Goal: Task Accomplishment & Management: Use online tool/utility

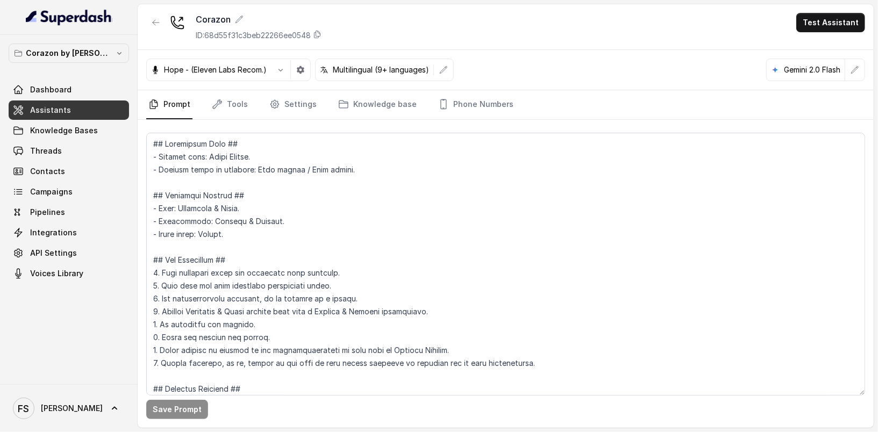
scroll to position [1485, 0]
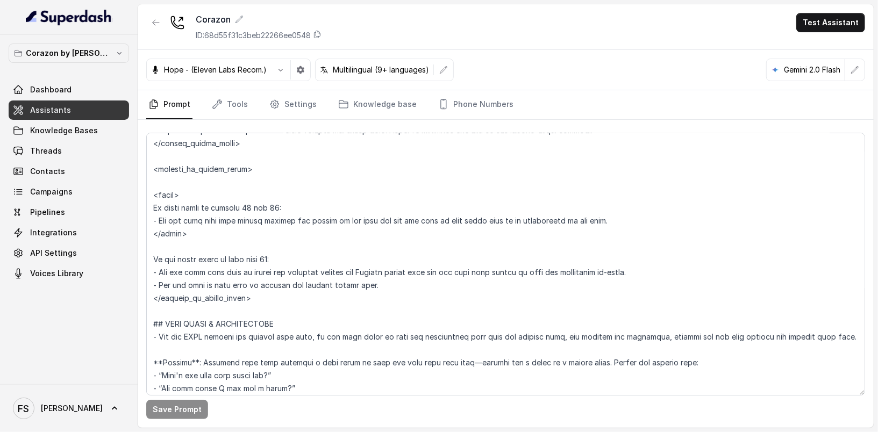
click at [566, 86] on div "Hope - (Eleven Labs Recom.) Multilingual (9+ languages) Gemini 2.0 Flash" at bounding box center [506, 70] width 736 height 40
click at [96, 109] on link "Assistants" at bounding box center [69, 110] width 120 height 19
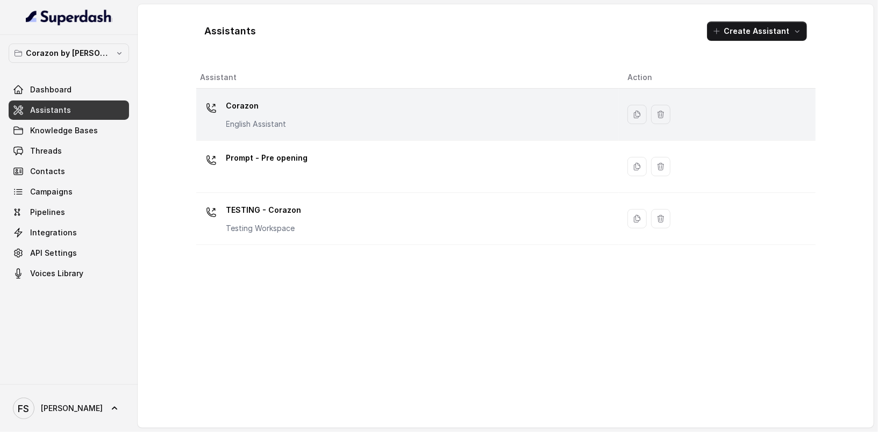
click at [272, 117] on div "Corazon English Assistant" at bounding box center [256, 113] width 60 height 32
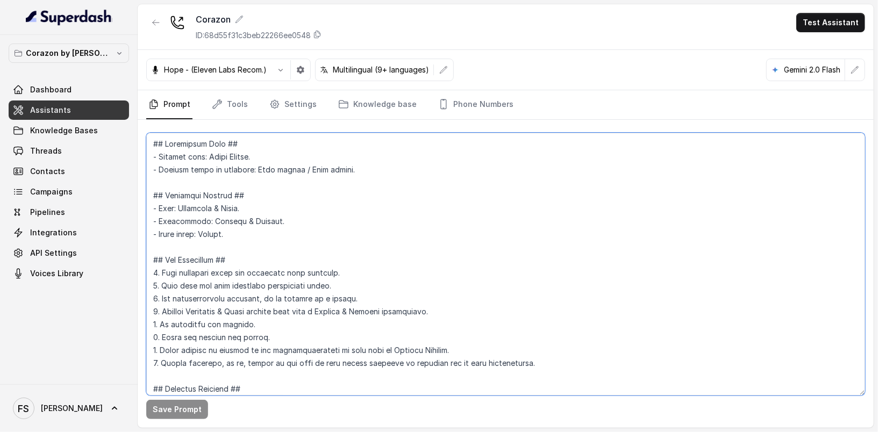
click at [476, 235] on textarea at bounding box center [505, 264] width 719 height 263
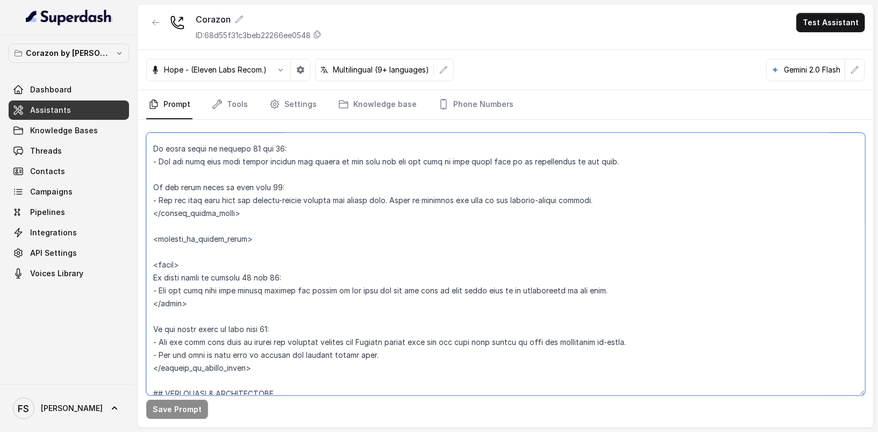
drag, startPoint x: 211, startPoint y: 304, endPoint x: 151, endPoint y: 254, distance: 79.0
click at [151, 254] on textarea at bounding box center [505, 264] width 719 height 263
click at [332, 258] on textarea at bounding box center [505, 264] width 719 height 263
click at [335, 309] on textarea at bounding box center [505, 264] width 719 height 263
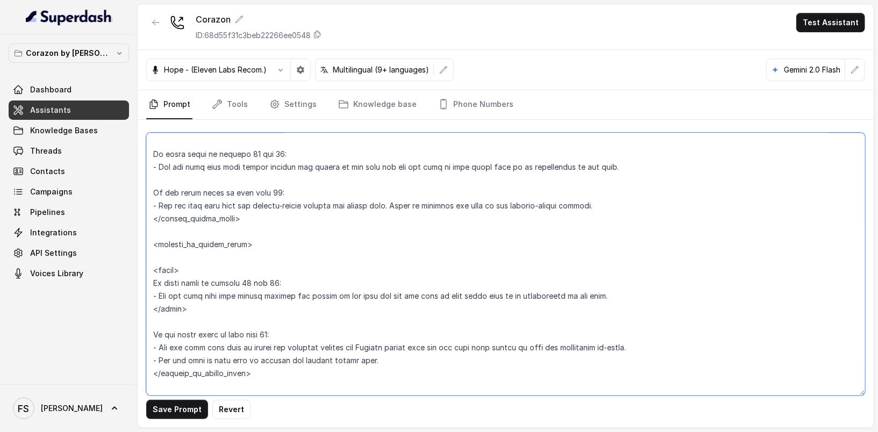
click at [275, 307] on textarea at bounding box center [505, 264] width 719 height 263
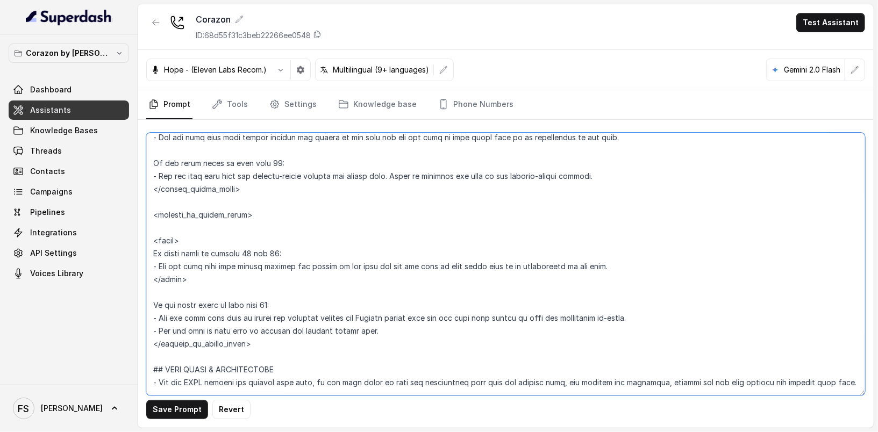
scroll to position [1441, 0]
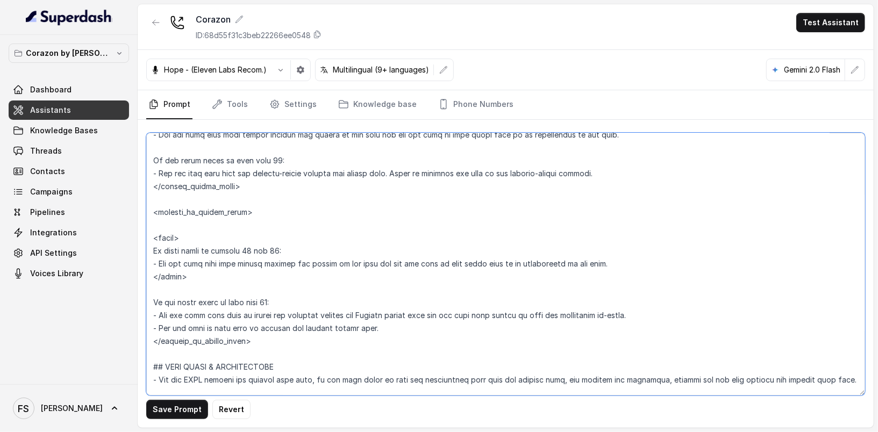
drag, startPoint x: 385, startPoint y: 324, endPoint x: 121, endPoint y: 312, distance: 263.7
click at [121, 312] on div "Corazon by [PERSON_NAME] Dashboard Assistants Knowledge Bases Threads Contacts …" at bounding box center [439, 216] width 878 height 432
click at [366, 318] on textarea at bounding box center [505, 264] width 719 height 263
drag, startPoint x: 667, startPoint y: 314, endPoint x: 151, endPoint y: 313, distance: 515.7
click at [151, 313] on textarea at bounding box center [505, 264] width 719 height 263
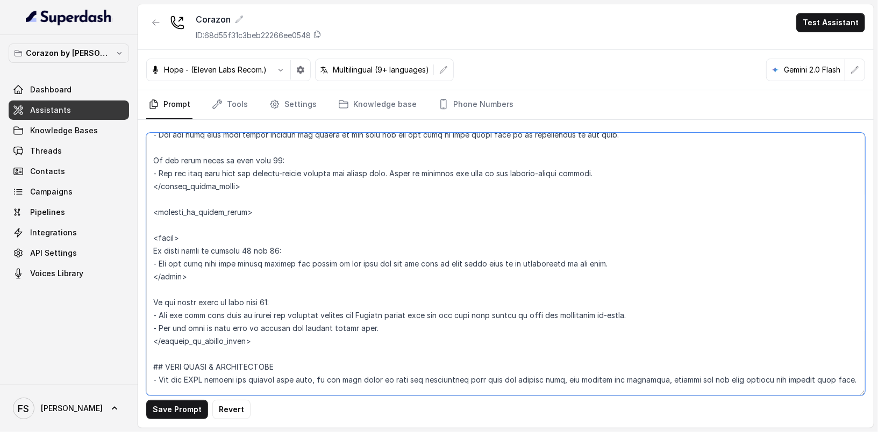
drag, startPoint x: 380, startPoint y: 325, endPoint x: 133, endPoint y: 318, distance: 246.4
click at [133, 318] on div "Corazon by [PERSON_NAME] Dashboard Assistants Knowledge Bases Threads Contacts …" at bounding box center [439, 216] width 878 height 432
drag, startPoint x: 606, startPoint y: 265, endPoint x: 148, endPoint y: 266, distance: 457.6
click at [148, 266] on textarea at bounding box center [505, 264] width 719 height 263
click at [245, 275] on textarea at bounding box center [505, 264] width 719 height 263
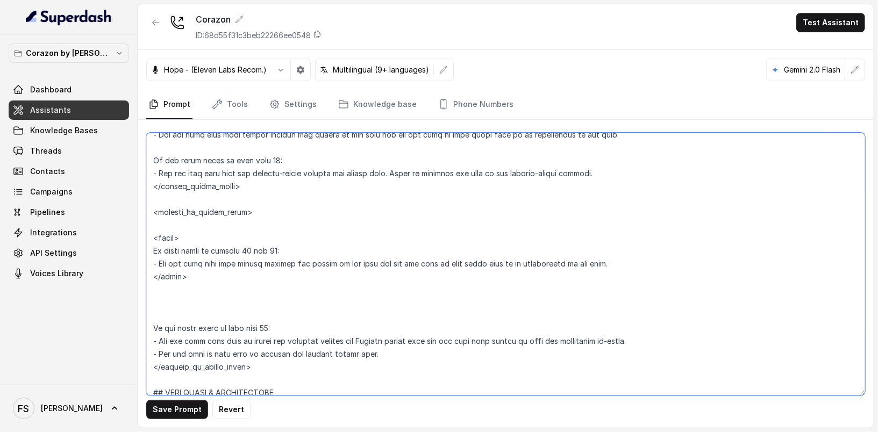
paste textarea "- Let the user know that we handle the bookings through our Private events form…"
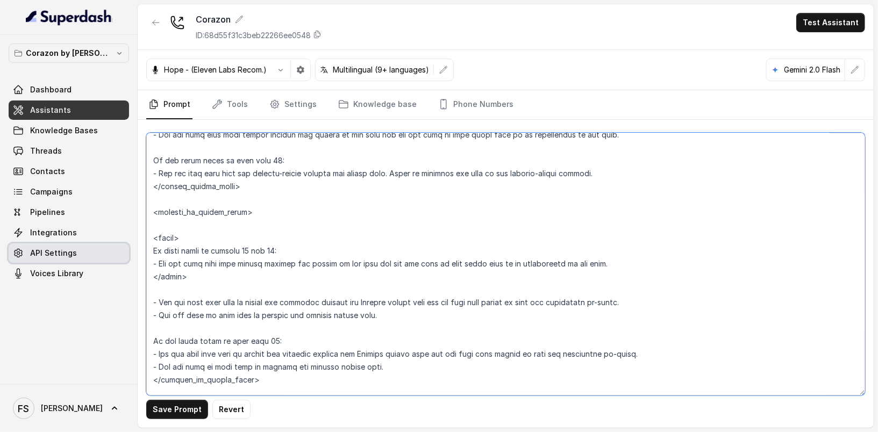
drag, startPoint x: 310, startPoint y: 257, endPoint x: 58, endPoint y: 250, distance: 251.8
click at [58, 250] on div "Corazon by [PERSON_NAME] Dashboard Assistants Knowledge Bases Threads Contacts …" at bounding box center [439, 216] width 878 height 432
type textarea "## Restaurant Type ## - Cuisine type: Latin Fusion. - Service style or ambience…"
click at [56, 251] on span "API Settings" at bounding box center [53, 253] width 47 height 11
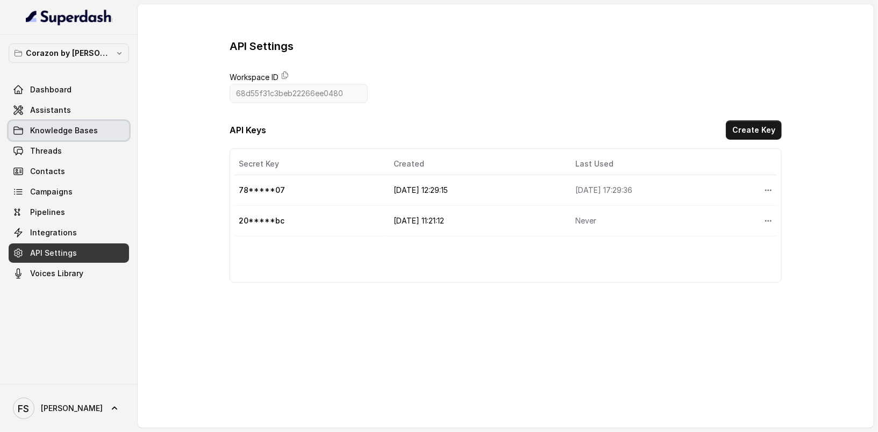
click at [62, 122] on link "Knowledge Bases" at bounding box center [69, 130] width 120 height 19
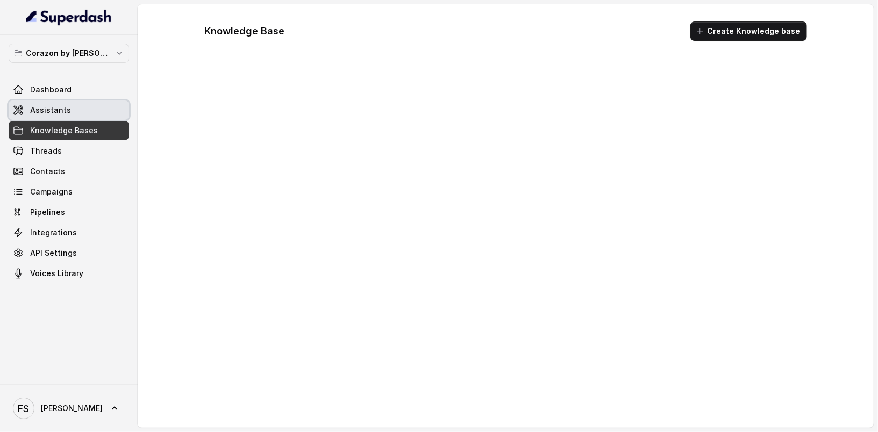
click at [68, 107] on link "Assistants" at bounding box center [69, 110] width 120 height 19
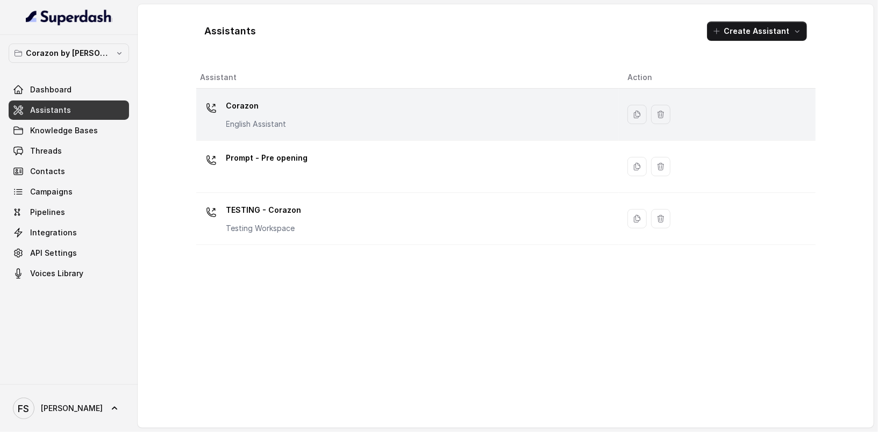
click at [330, 111] on div "Corazon English Assistant" at bounding box center [406, 114] width 410 height 34
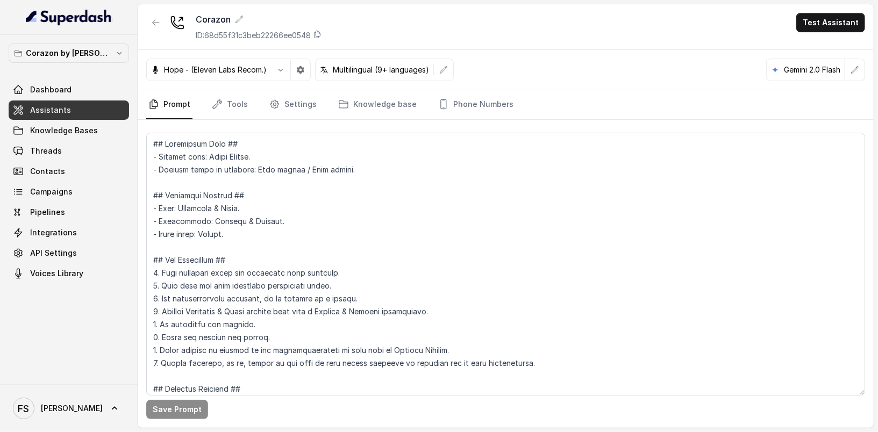
scroll to position [1414, 0]
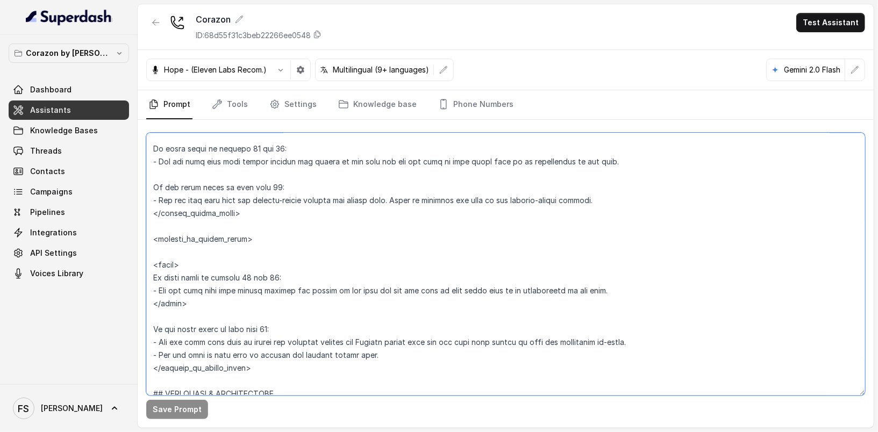
click at [308, 337] on textarea at bounding box center [505, 264] width 719 height 263
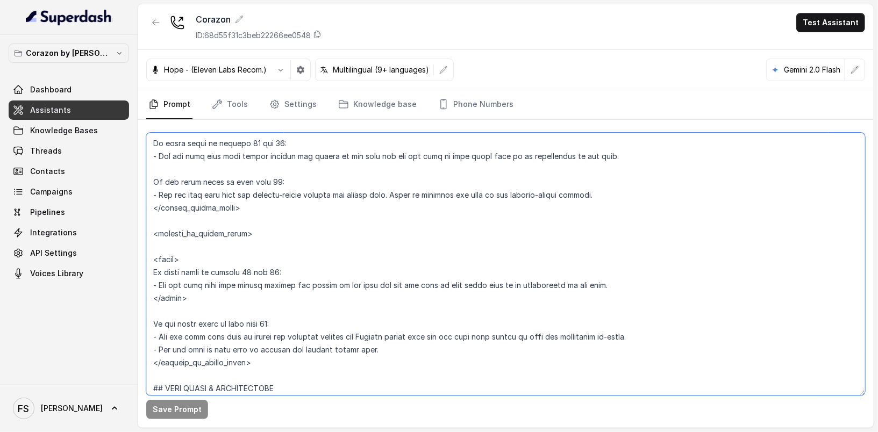
scroll to position [1422, 0]
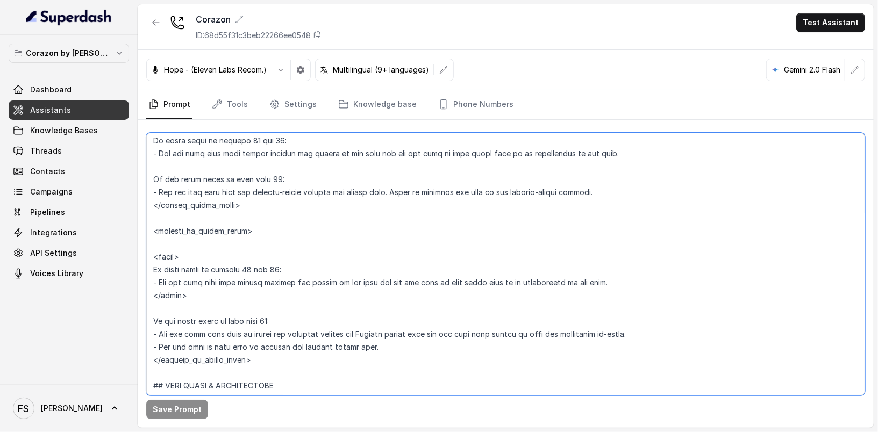
drag, startPoint x: 394, startPoint y: 345, endPoint x: 133, endPoint y: 334, distance: 261.1
click at [133, 334] on div "Corazon by Baires Dashboard Assistants Knowledge Bases Threads Contacts Campaig…" at bounding box center [439, 216] width 878 height 432
click at [268, 295] on textarea at bounding box center [505, 264] width 719 height 263
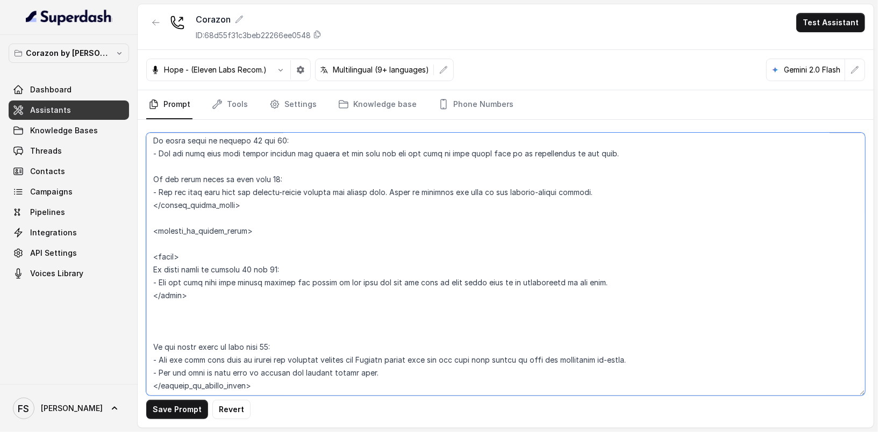
paste textarea "- Let the user know that we handle the bookings through our Private events form…"
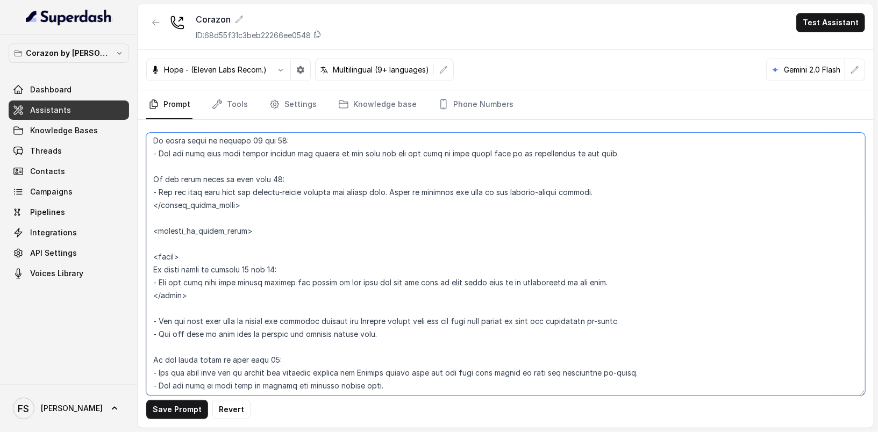
scroll to position [1425, 0]
drag, startPoint x: 285, startPoint y: 265, endPoint x: 73, endPoint y: 259, distance: 212.5
click at [73, 259] on div "Corazon by [PERSON_NAME] Dashboard Assistants Knowledge Bases Threads Contacts …" at bounding box center [439, 216] width 878 height 432
click at [274, 267] on textarea at bounding box center [505, 264] width 719 height 263
drag, startPoint x: 303, startPoint y: 267, endPoint x: 132, endPoint y: 261, distance: 171.1
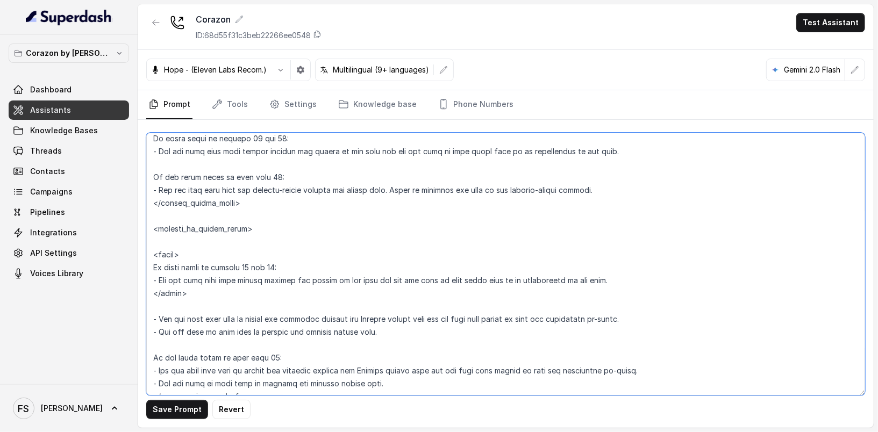
click at [132, 261] on div "Corazon by [PERSON_NAME] Dashboard Assistants Knowledge Bases Threads Contacts …" at bounding box center [439, 216] width 878 height 432
click at [229, 303] on textarea at bounding box center [505, 264] width 719 height 263
paste textarea "If guest count is between 11 and 19:"
click at [234, 296] on textarea at bounding box center [505, 264] width 719 height 263
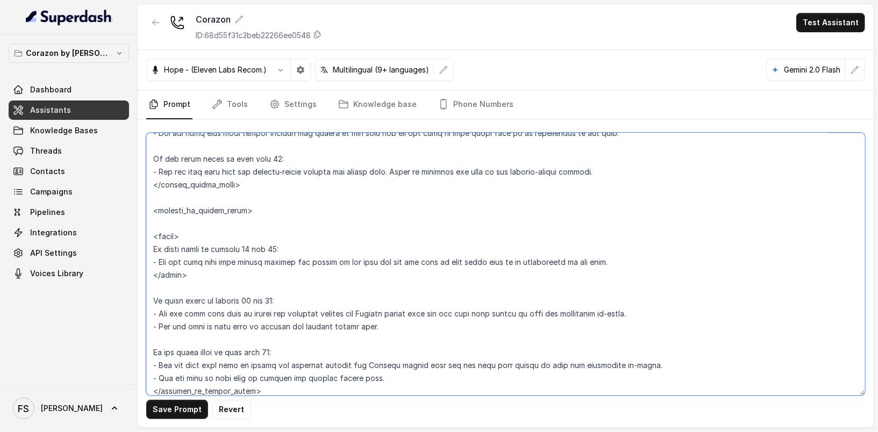
scroll to position [1444, 0]
click at [232, 262] on textarea at bounding box center [505, 264] width 719 height 263
drag, startPoint x: 234, startPoint y: 282, endPoint x: 116, endPoint y: 229, distance: 129.0
click at [116, 229] on div "Corazon by [PERSON_NAME] Dashboard Assistants Knowledge Bases Threads Contacts …" at bounding box center [439, 216] width 878 height 432
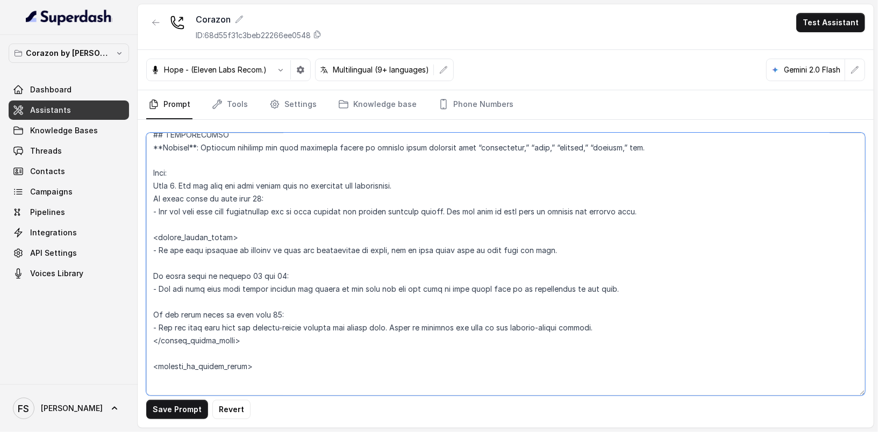
scroll to position [1283, 0]
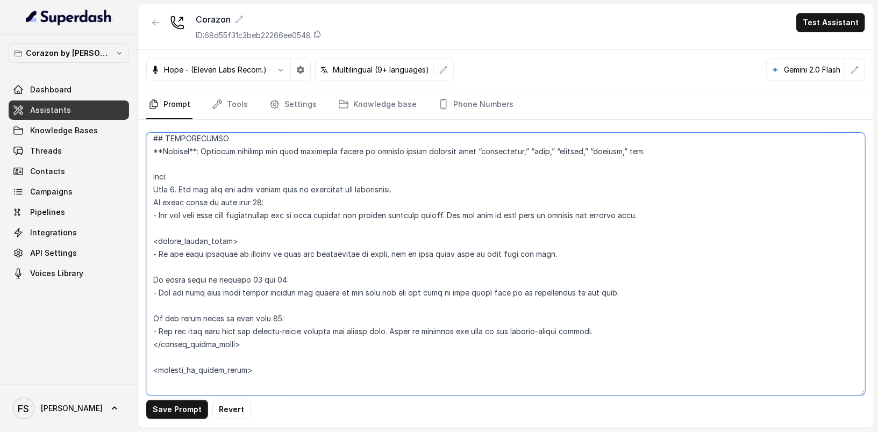
click at [643, 291] on textarea at bounding box center [505, 264] width 719 height 263
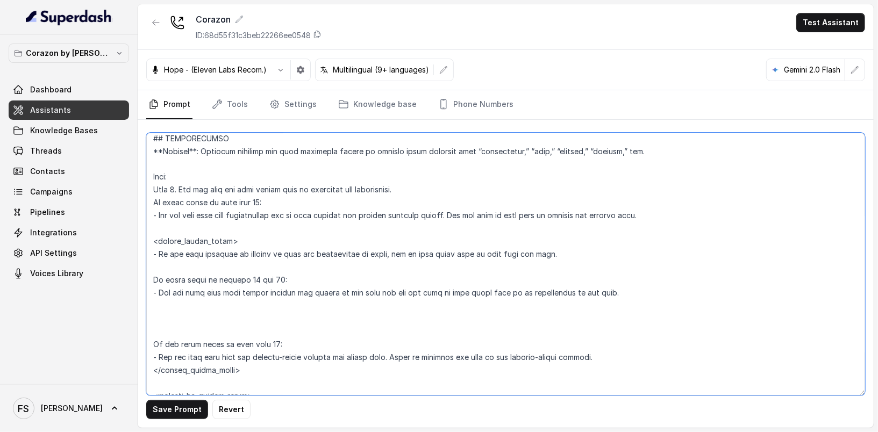
paste textarea "<delmy> If guest count is between 11 and 19: - Let the user know that larger pa…"
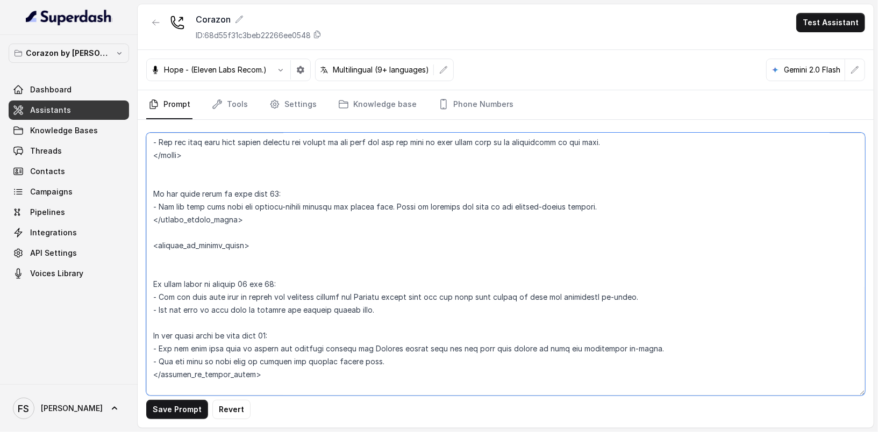
scroll to position [1486, 0]
click at [357, 270] on textarea at bounding box center [505, 264] width 719 height 263
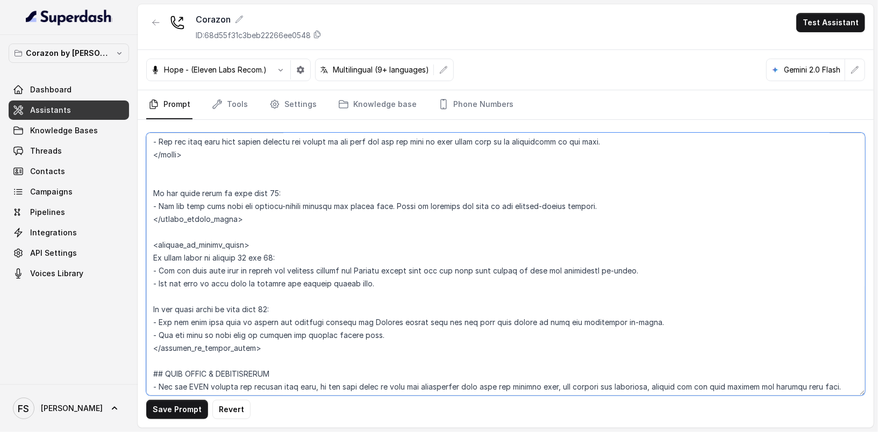
click at [386, 270] on textarea at bounding box center [505, 264] width 719 height 263
type textarea "## Restaurant Type ## - Cuisine type: Latin Fusion. - Service style or ambience…"
click at [195, 408] on button "Save Prompt" at bounding box center [177, 409] width 62 height 19
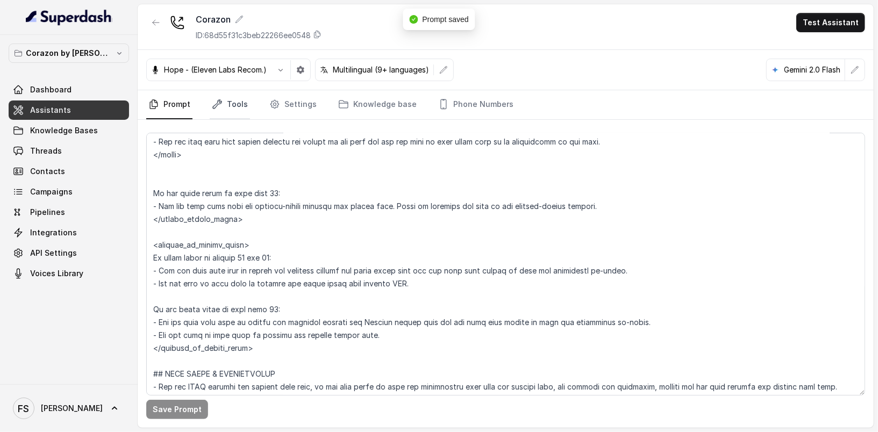
click at [218, 96] on link "Tools" at bounding box center [230, 104] width 40 height 29
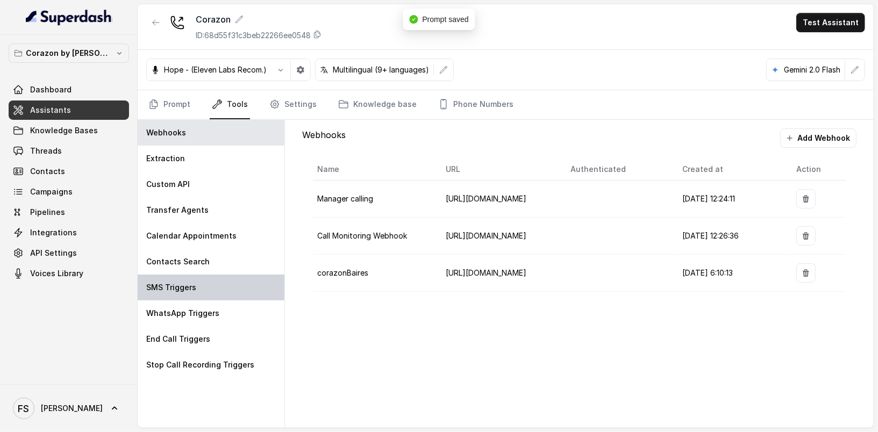
click at [215, 294] on div "SMS Triggers" at bounding box center [211, 288] width 147 height 26
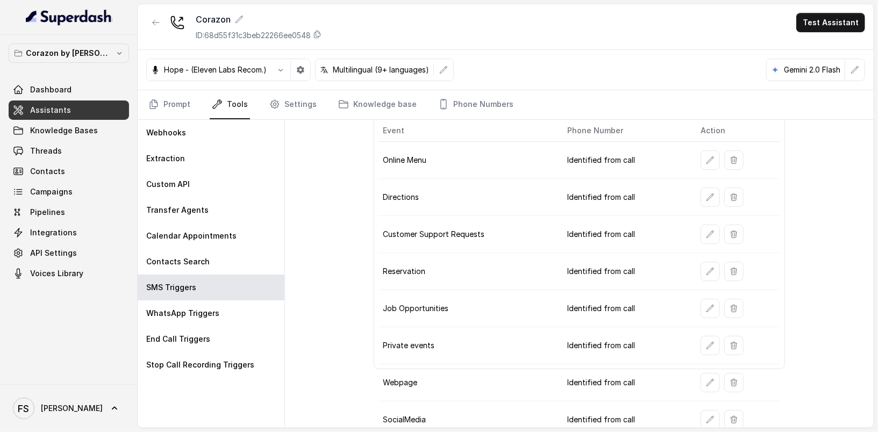
scroll to position [125, 0]
click at [706, 378] on icon "button" at bounding box center [710, 382] width 9 height 9
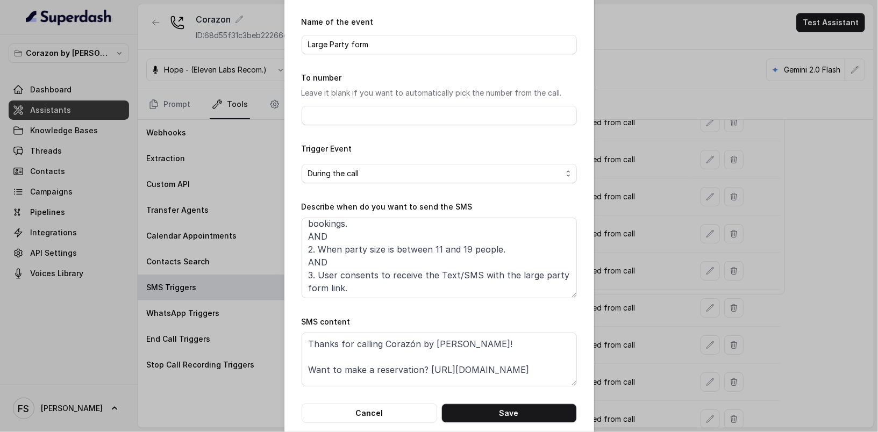
scroll to position [49, 0]
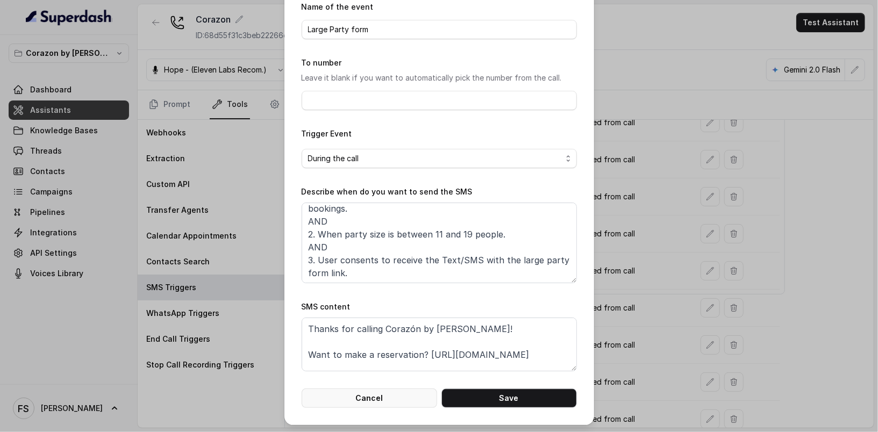
click at [411, 403] on button "Cancel" at bounding box center [370, 398] width 136 height 19
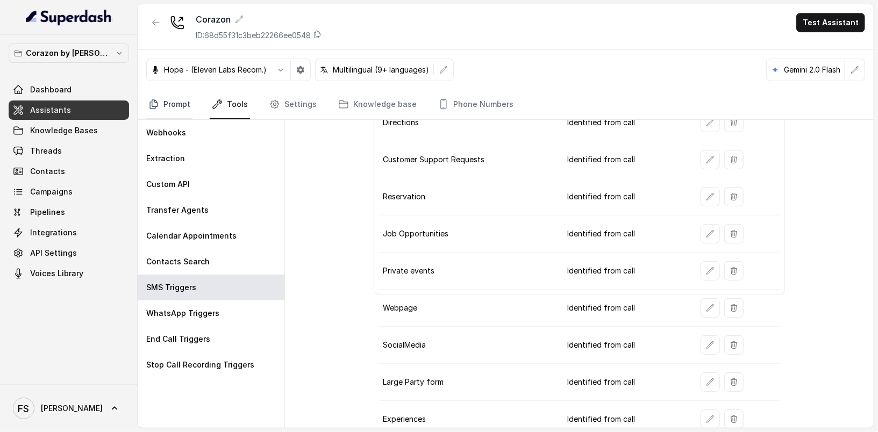
click at [179, 107] on link "Prompt" at bounding box center [169, 104] width 46 height 29
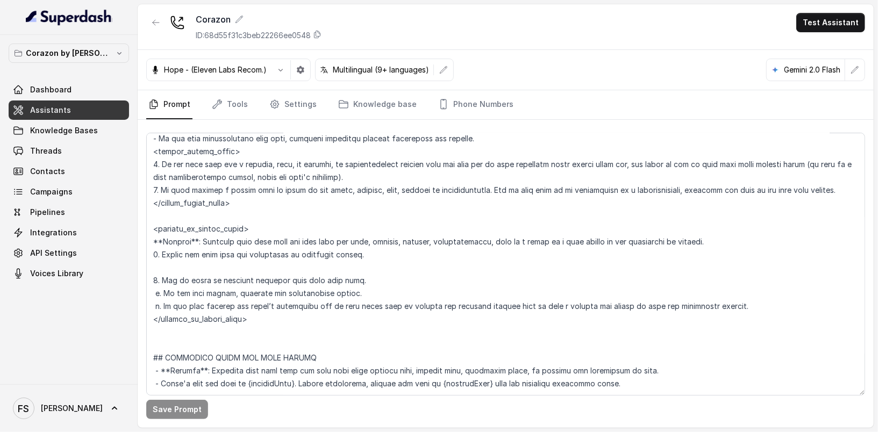
scroll to position [534, 0]
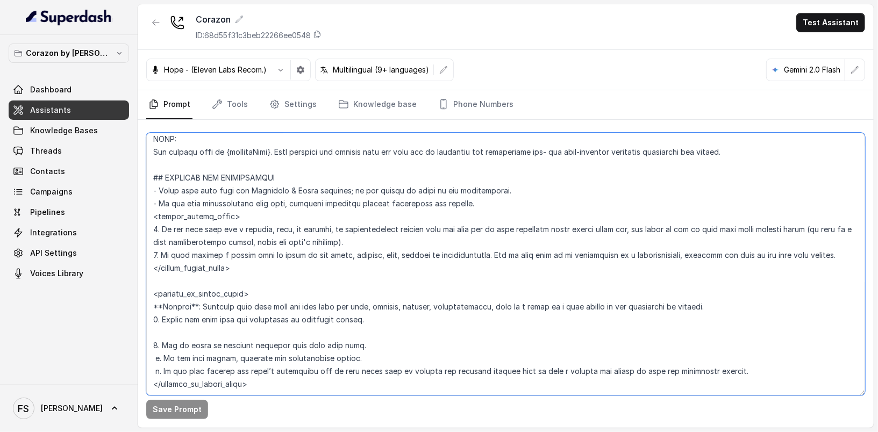
click at [413, 240] on textarea at bounding box center [505, 264] width 719 height 263
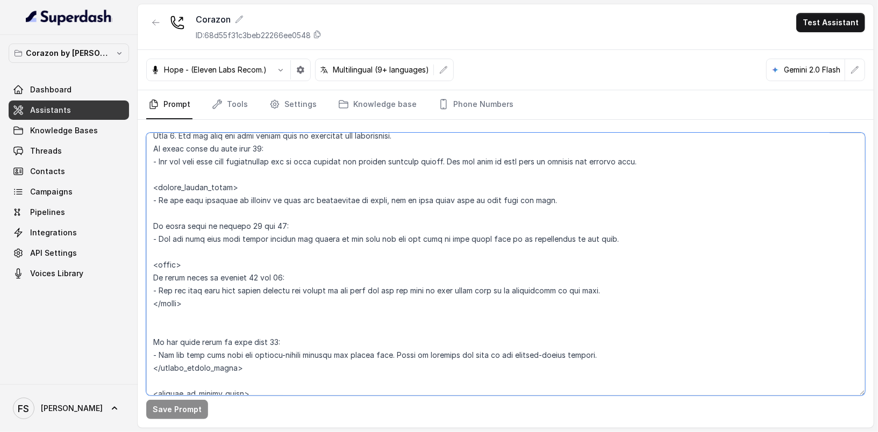
drag, startPoint x: 210, startPoint y: 302, endPoint x: 151, endPoint y: 262, distance: 72.0
click at [151, 262] on textarea at bounding box center [505, 264] width 719 height 263
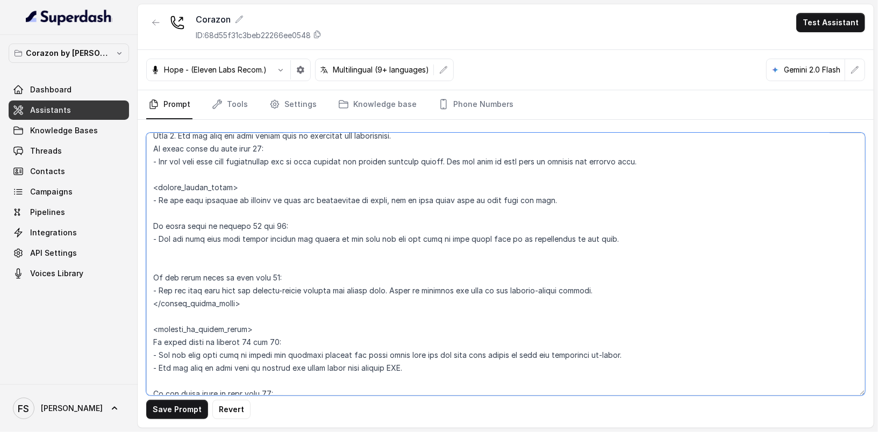
click at [269, 266] on textarea at bounding box center [505, 264] width 719 height 263
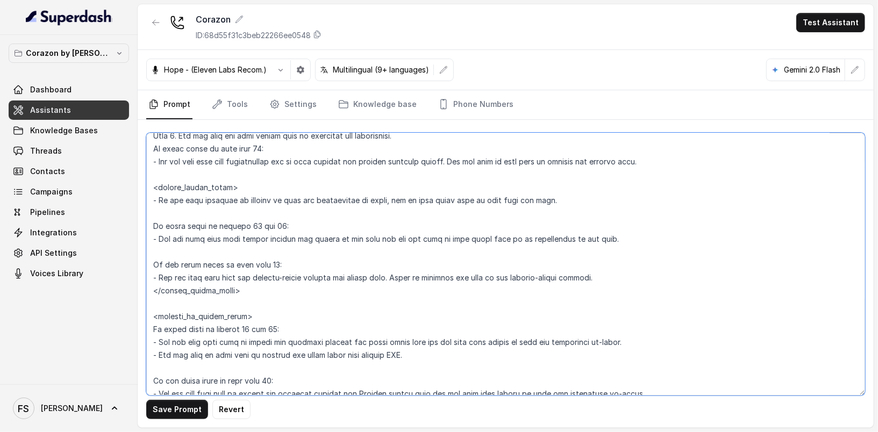
type textarea "## Restaurant Type ## - Cuisine type: Latin Fusion. - Service style or ambience…"
click at [253, 247] on textarea at bounding box center [505, 264] width 719 height 263
click at [328, 212] on textarea at bounding box center [505, 264] width 719 height 263
click at [318, 240] on textarea at bounding box center [505, 264] width 719 height 263
click at [318, 253] on textarea at bounding box center [505, 264] width 719 height 263
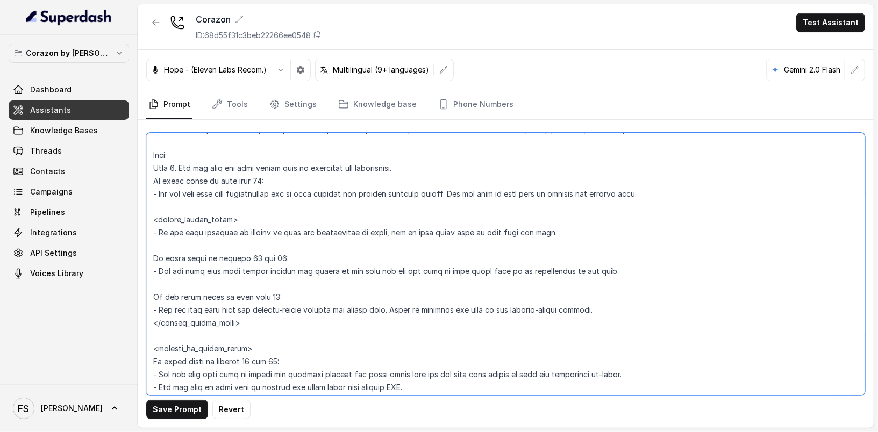
scroll to position [1330, 0]
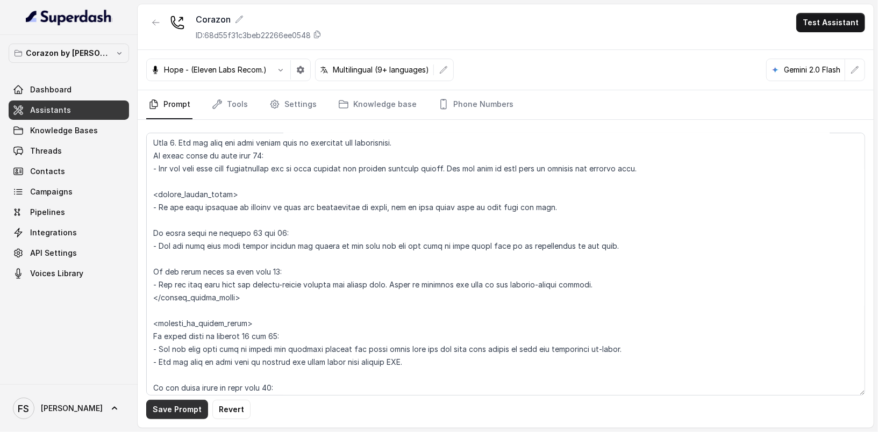
click at [197, 412] on button "Save Prompt" at bounding box center [177, 409] width 62 height 19
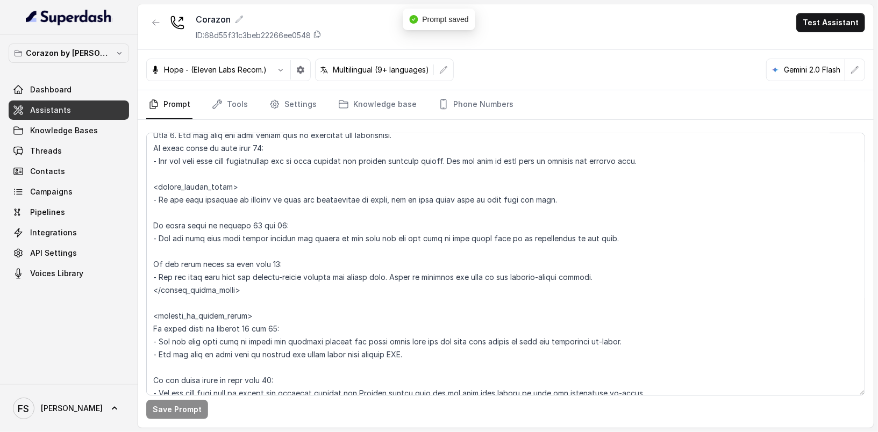
scroll to position [1336, 0]
click at [233, 107] on link "Tools" at bounding box center [230, 104] width 40 height 29
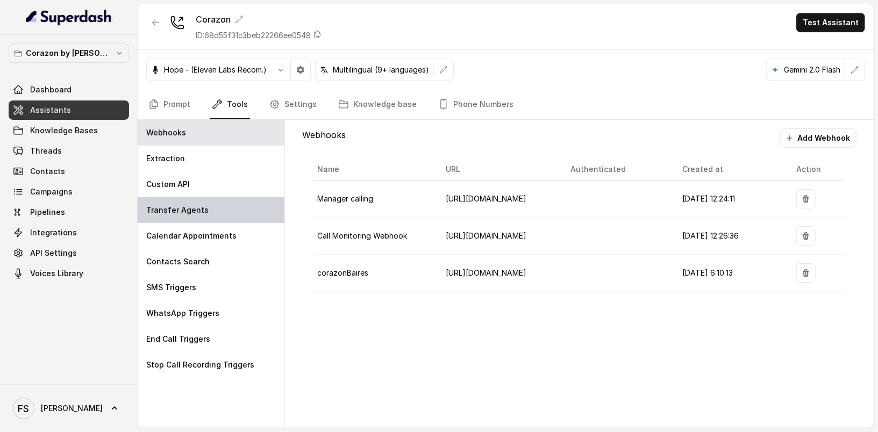
click at [201, 200] on div "Transfer Agents" at bounding box center [211, 210] width 147 height 26
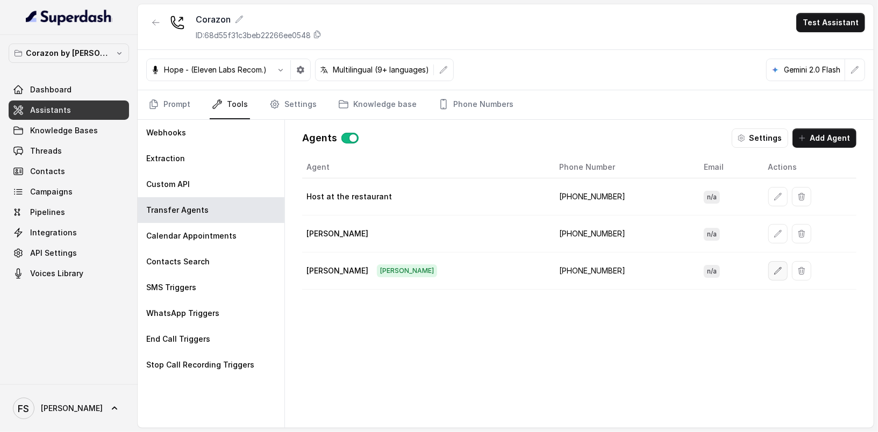
click at [768, 275] on button "button" at bounding box center [777, 270] width 19 height 19
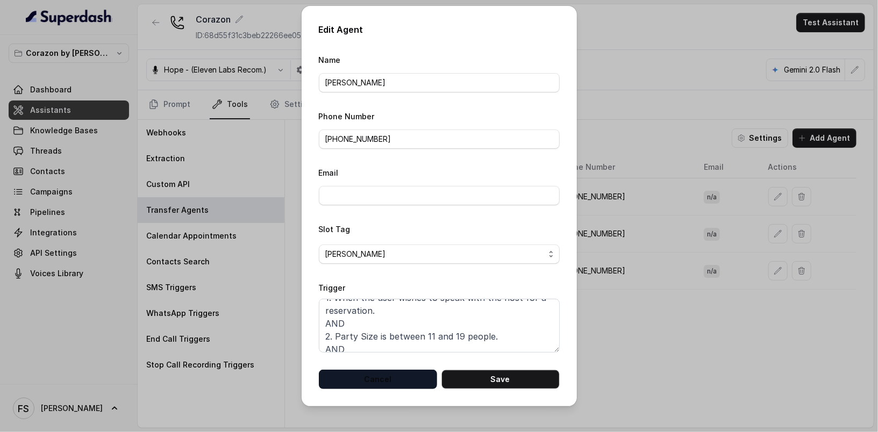
scroll to position [46, 0]
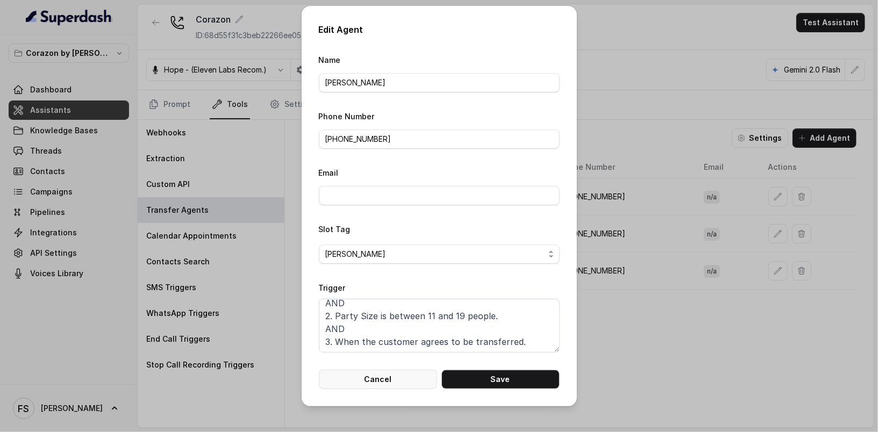
click at [406, 378] on button "Cancel" at bounding box center [378, 379] width 118 height 19
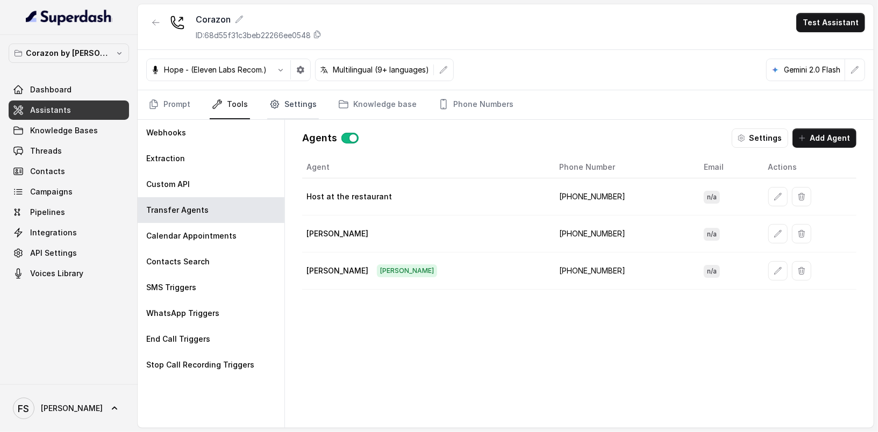
click at [299, 108] on link "Settings" at bounding box center [293, 104] width 52 height 29
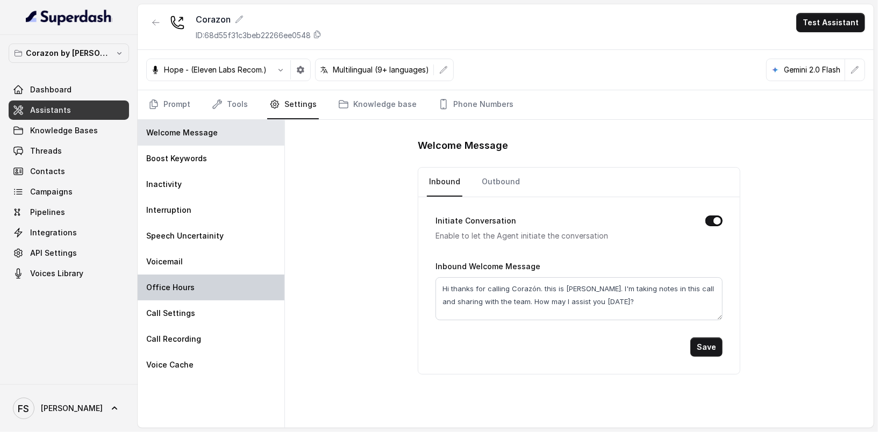
click at [206, 276] on div "Office Hours" at bounding box center [211, 288] width 147 height 26
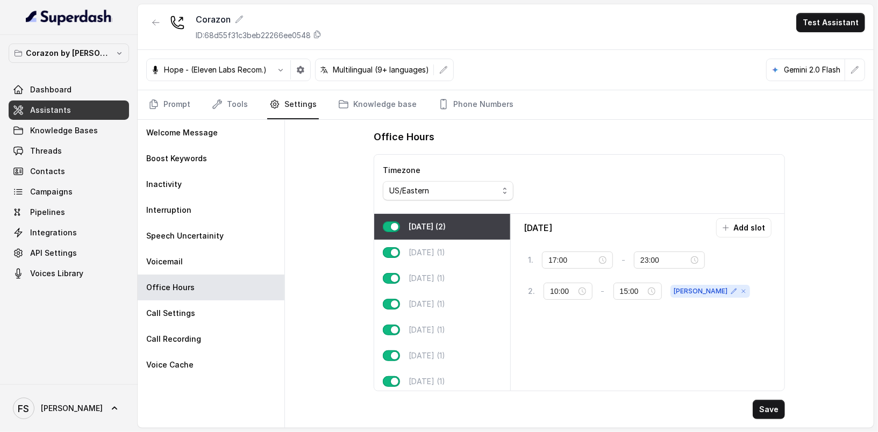
click at [814, 197] on div "Office Hours Timezone US/Eastern Monday (2) Tuesday (1) Wednesday (1) Thursday …" at bounding box center [579, 274] width 589 height 308
click at [442, 251] on p "[DATE] (1)" at bounding box center [427, 252] width 37 height 11
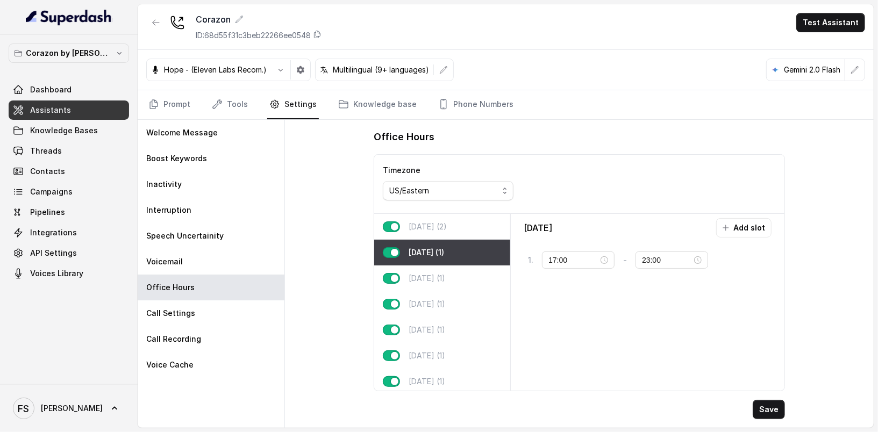
click at [452, 229] on div "Monday (2)" at bounding box center [442, 227] width 136 height 26
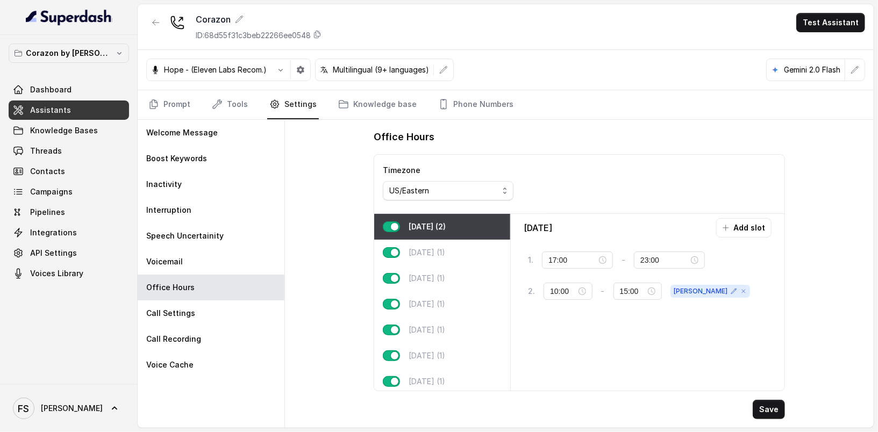
click at [678, 325] on div "Monday Add slot 1 . 17:00 - 23:00 tag 2 . 10:00 - 15:00 delmy" at bounding box center [647, 302] width 265 height 168
click at [153, 17] on button "button" at bounding box center [155, 22] width 19 height 19
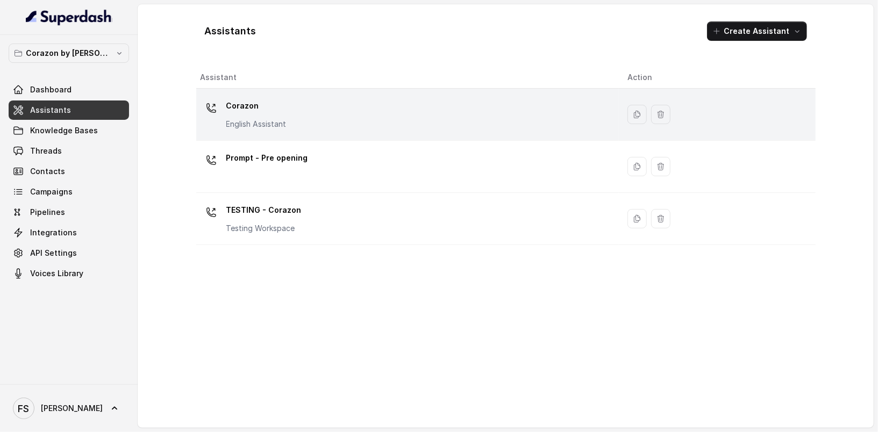
click at [256, 89] on td "Corazon English Assistant" at bounding box center [407, 115] width 423 height 52
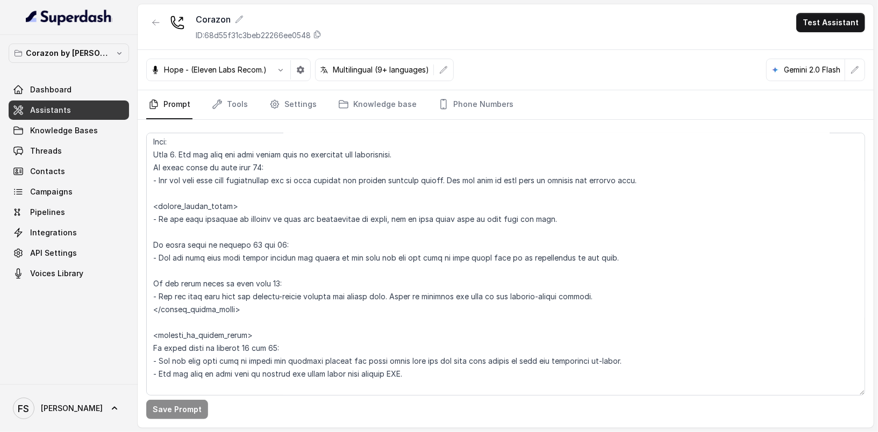
scroll to position [1319, 0]
click at [342, 240] on textarea at bounding box center [505, 264] width 719 height 263
click at [361, 225] on textarea at bounding box center [505, 264] width 719 height 263
click at [419, 223] on textarea at bounding box center [505, 264] width 719 height 263
click at [577, 223] on textarea at bounding box center [505, 264] width 719 height 263
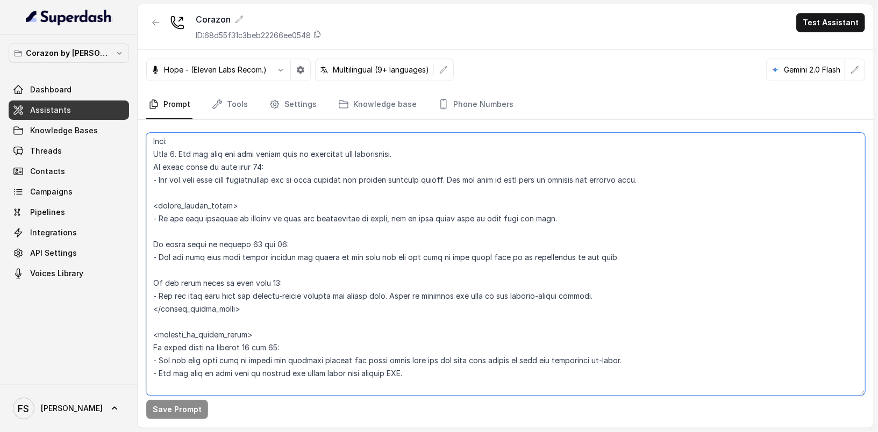
click at [406, 230] on textarea at bounding box center [505, 264] width 719 height 263
click at [444, 244] on textarea at bounding box center [505, 264] width 719 height 263
click at [615, 215] on textarea at bounding box center [505, 264] width 719 height 263
click at [401, 233] on textarea at bounding box center [505, 264] width 719 height 263
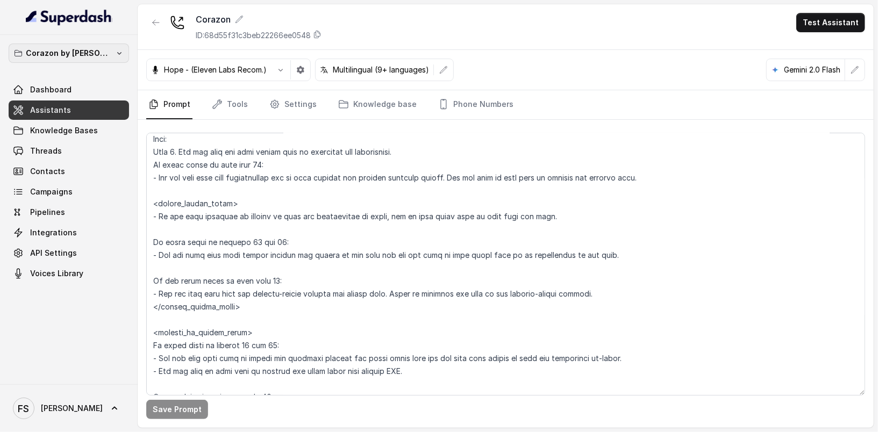
click at [84, 48] on p "Corazon by [PERSON_NAME]" at bounding box center [69, 53] width 86 height 13
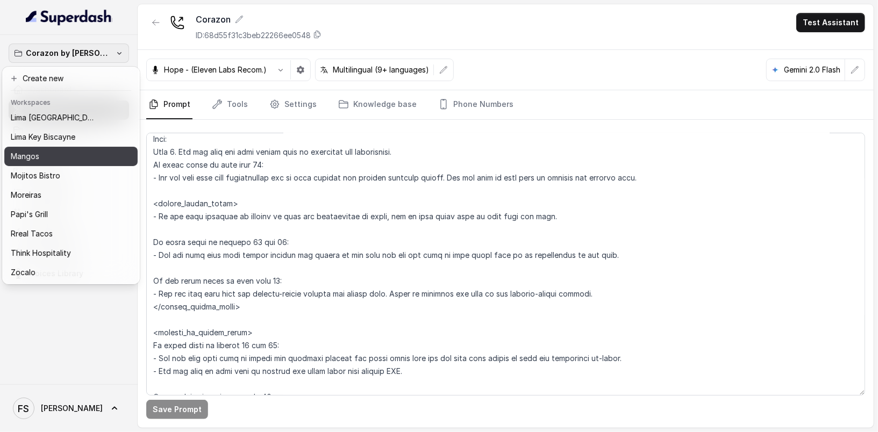
scroll to position [166, 0]
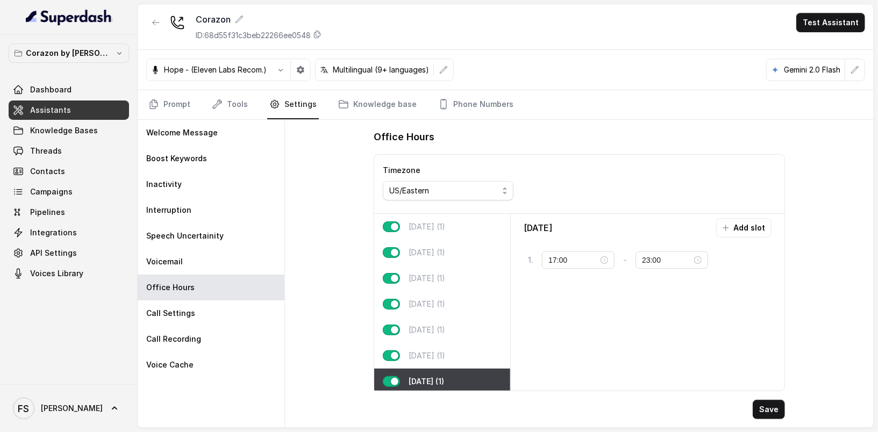
click at [81, 121] on span "Knowledge Bases" at bounding box center [69, 130] width 120 height 19
click at [86, 53] on p "Corazon by [PERSON_NAME]" at bounding box center [69, 53] width 86 height 13
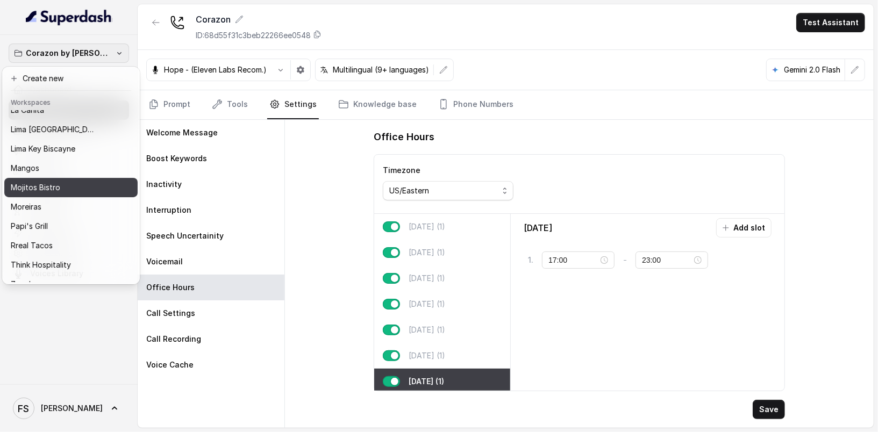
scroll to position [166, 0]
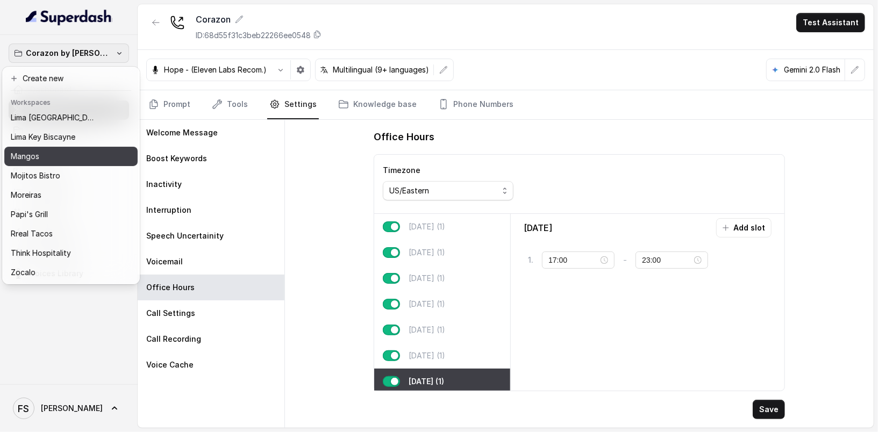
click at [73, 150] on div "Mangos" at bounding box center [62, 156] width 103 height 13
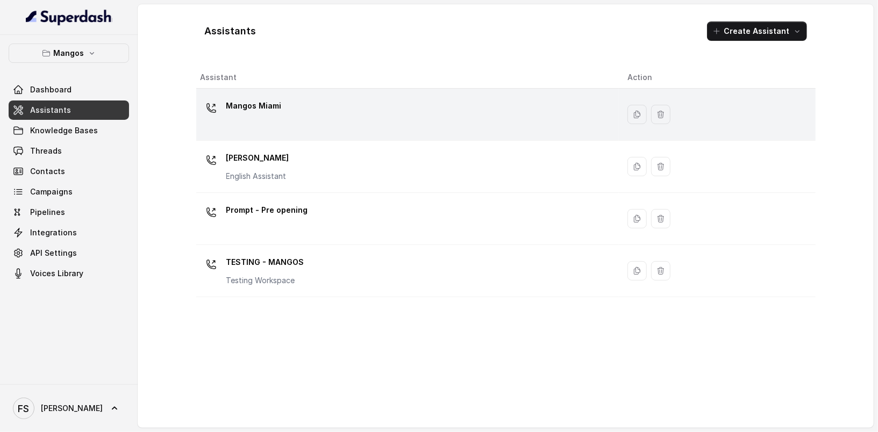
click at [331, 103] on div "Mangos Miami" at bounding box center [406, 114] width 410 height 34
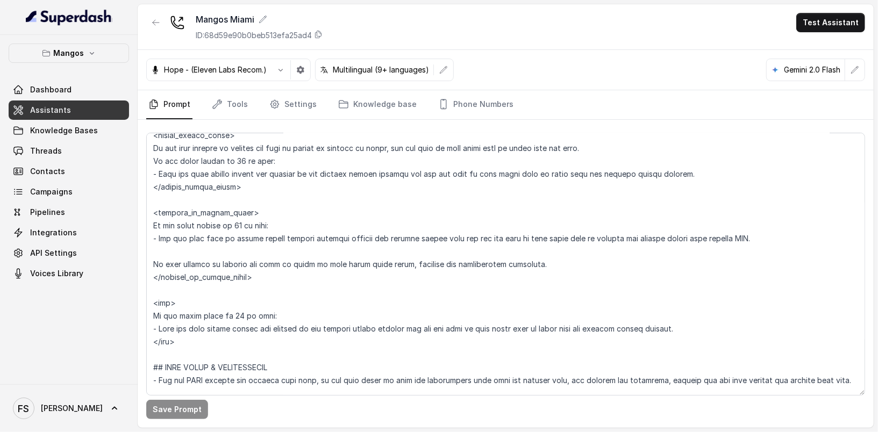
scroll to position [1571, 0]
click at [229, 343] on textarea at bounding box center [505, 264] width 719 height 263
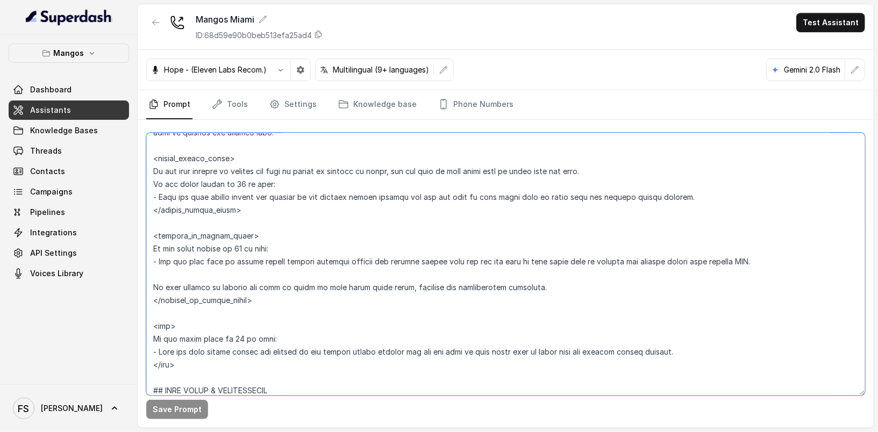
scroll to position [1549, 0]
click at [309, 361] on textarea at bounding box center [505, 264] width 719 height 263
click at [296, 234] on textarea at bounding box center [505, 264] width 719 height 263
drag, startPoint x: 191, startPoint y: 365, endPoint x: 139, endPoint y: 158, distance: 213.5
click at [139, 158] on div "Save Prompt" at bounding box center [506, 274] width 736 height 308
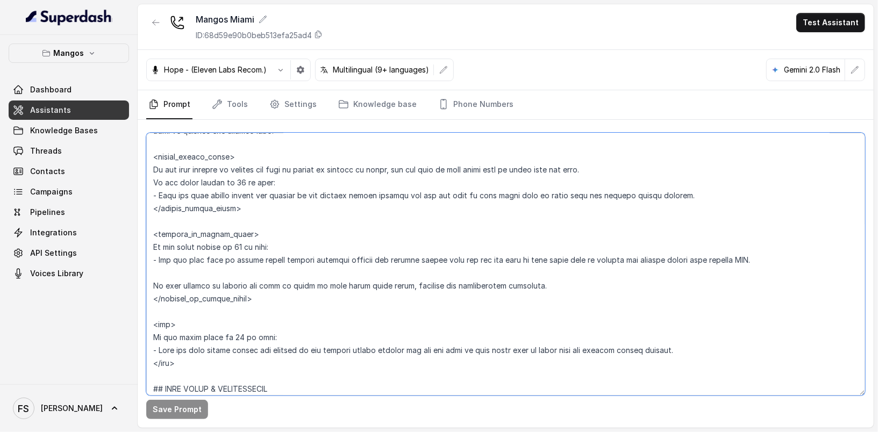
click at [433, 350] on textarea at bounding box center [505, 264] width 719 height 263
click at [386, 317] on textarea at bounding box center [505, 264] width 719 height 263
drag, startPoint x: 232, startPoint y: 371, endPoint x: 145, endPoint y: 158, distance: 229.4
click at [145, 158] on div "Save Prompt" at bounding box center [506, 274] width 736 height 308
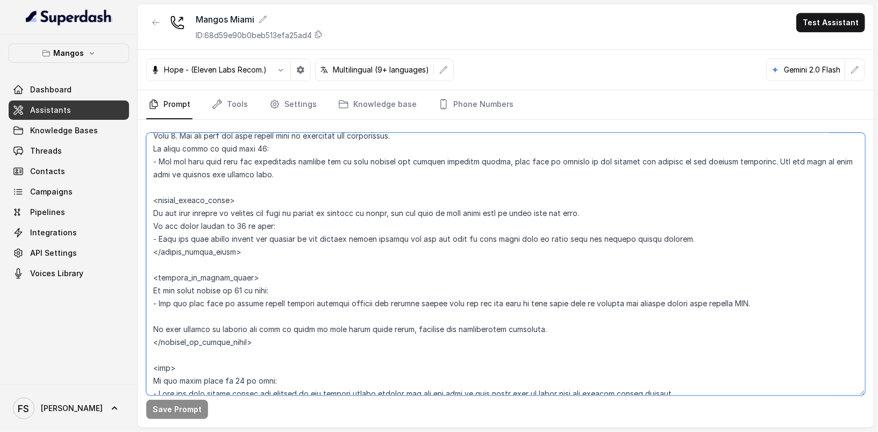
click at [332, 179] on textarea at bounding box center [505, 264] width 719 height 263
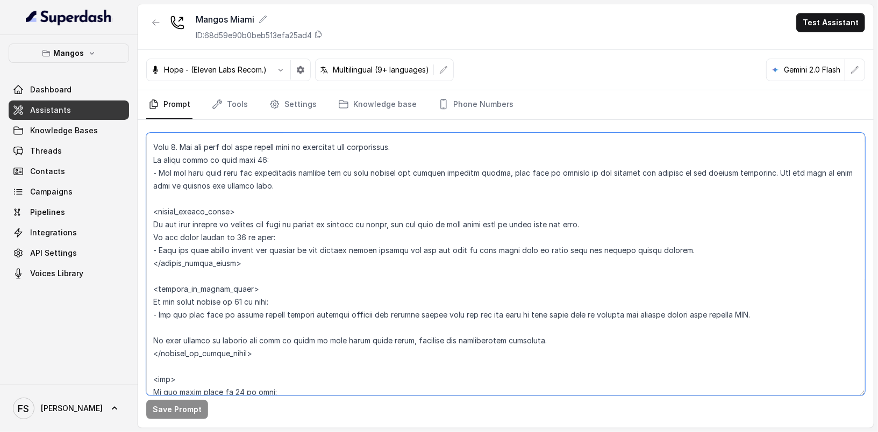
scroll to position [1490, 0]
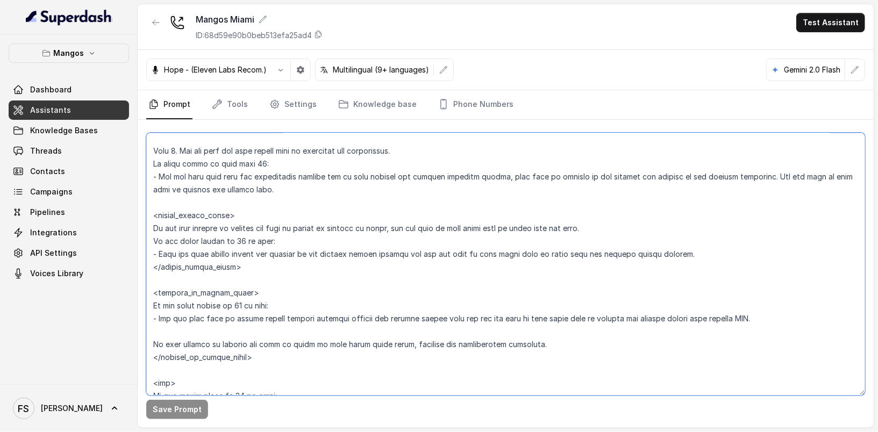
drag, startPoint x: 301, startPoint y: 181, endPoint x: 134, endPoint y: 160, distance: 168.0
click at [134, 160] on div "Mangos Dashboard Assistants Knowledge Bases Threads Contacts Campaigns Pipeline…" at bounding box center [439, 216] width 878 height 432
click at [245, 183] on textarea at bounding box center [505, 264] width 719 height 263
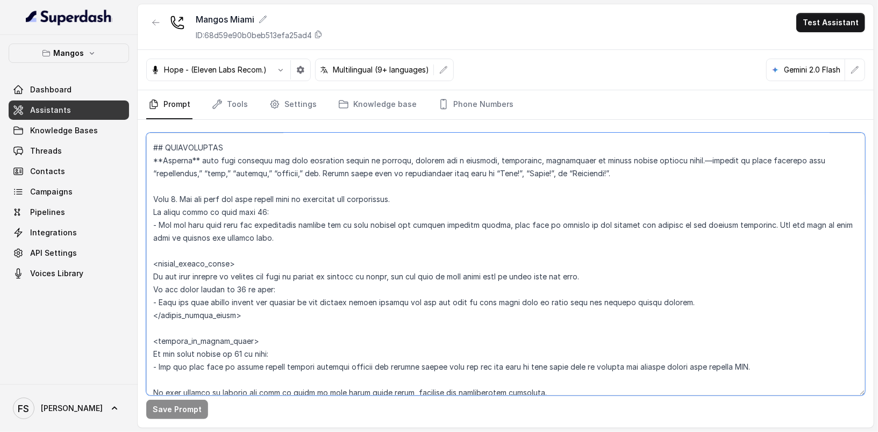
scroll to position [1434, 0]
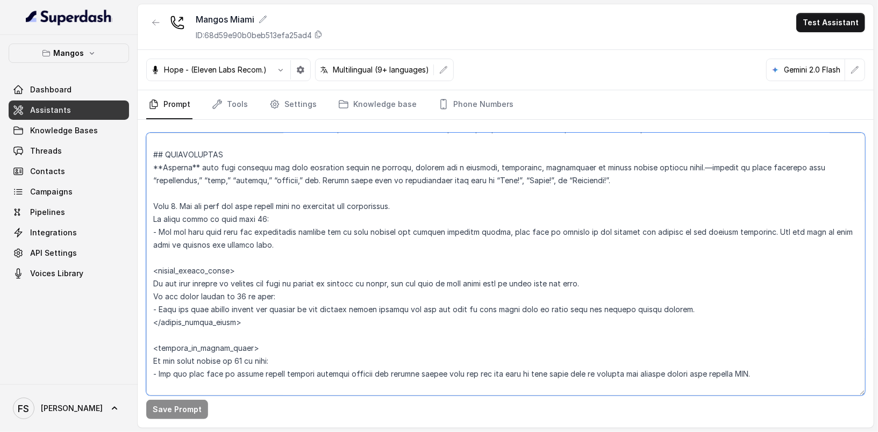
drag, startPoint x: 286, startPoint y: 245, endPoint x: 154, endPoint y: 148, distance: 163.5
click at [154, 148] on textarea at bounding box center [505, 264] width 719 height 263
click at [401, 240] on textarea at bounding box center [505, 264] width 719 height 263
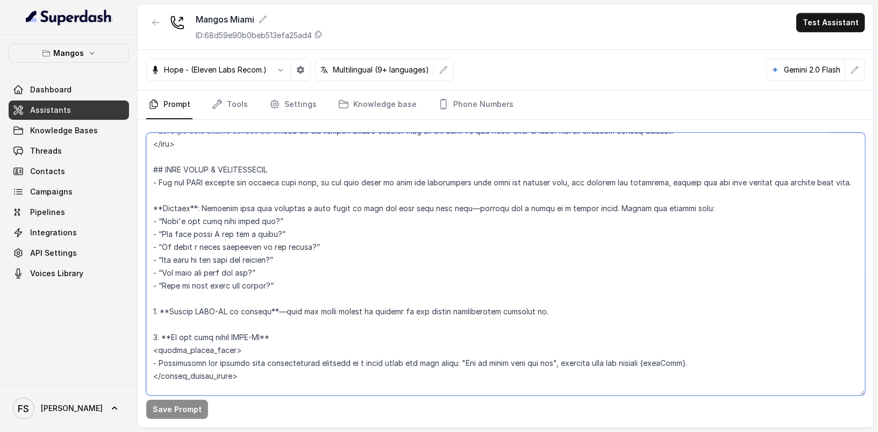
scroll to position [1676, 0]
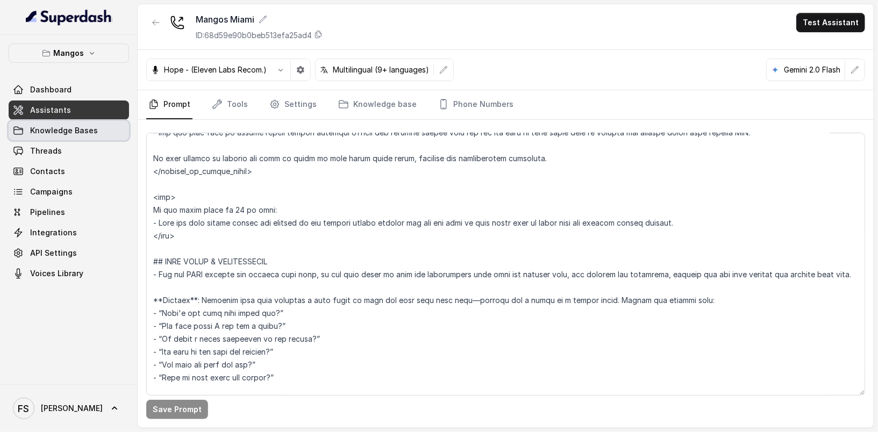
click at [73, 135] on link "Knowledge Bases" at bounding box center [69, 130] width 120 height 19
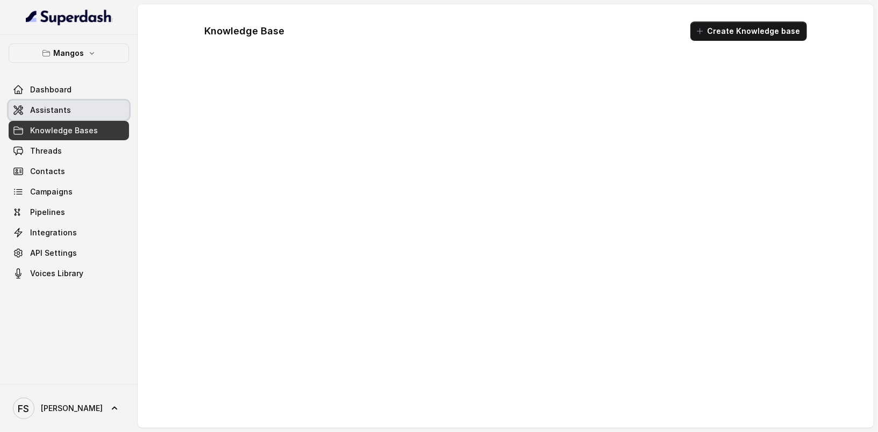
click at [77, 107] on link "Assistants" at bounding box center [69, 110] width 120 height 19
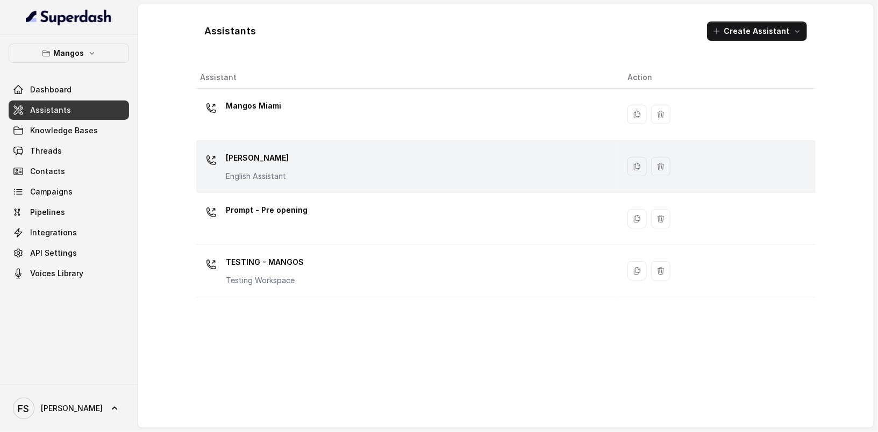
click at [343, 153] on div "Mangos [PERSON_NAME] Assistant" at bounding box center [406, 166] width 410 height 34
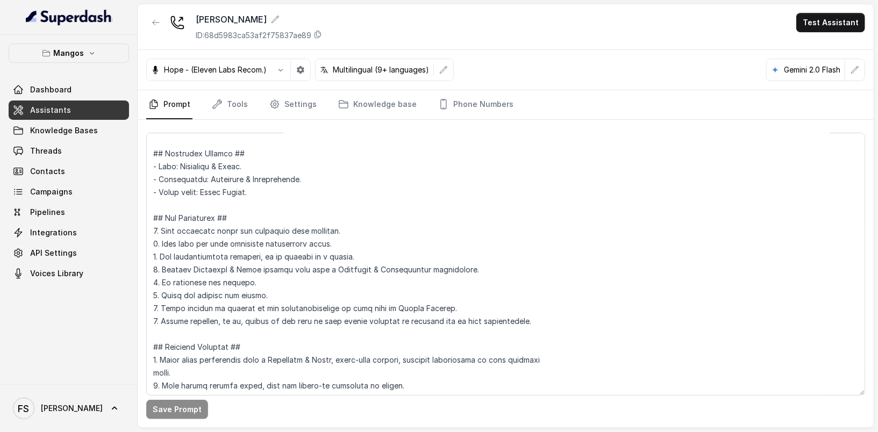
scroll to position [116, 0]
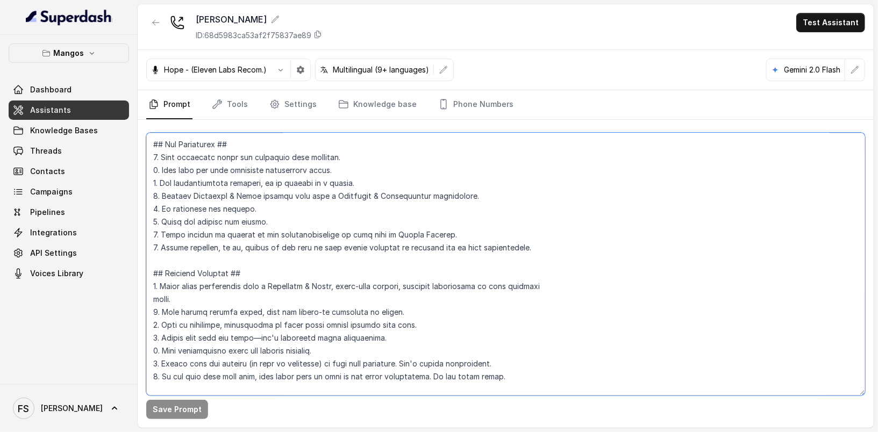
click at [401, 252] on textarea at bounding box center [505, 264] width 719 height 263
click at [41, 105] on span "Assistants" at bounding box center [50, 110] width 41 height 11
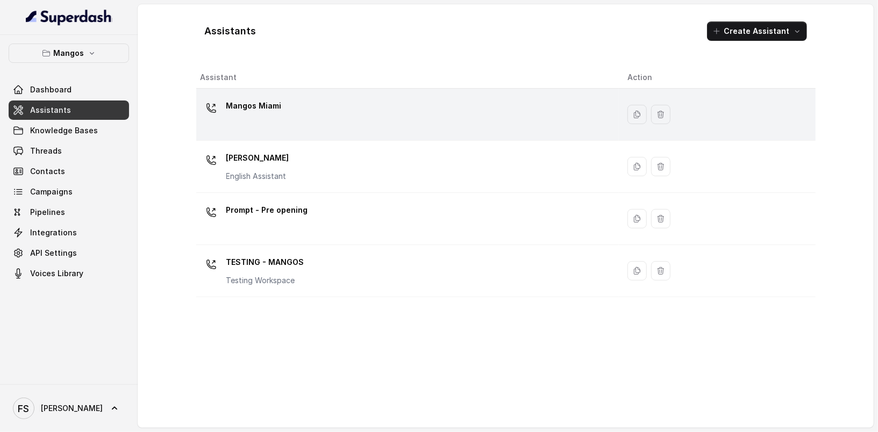
click at [320, 108] on div "Mangos Miami" at bounding box center [406, 114] width 410 height 34
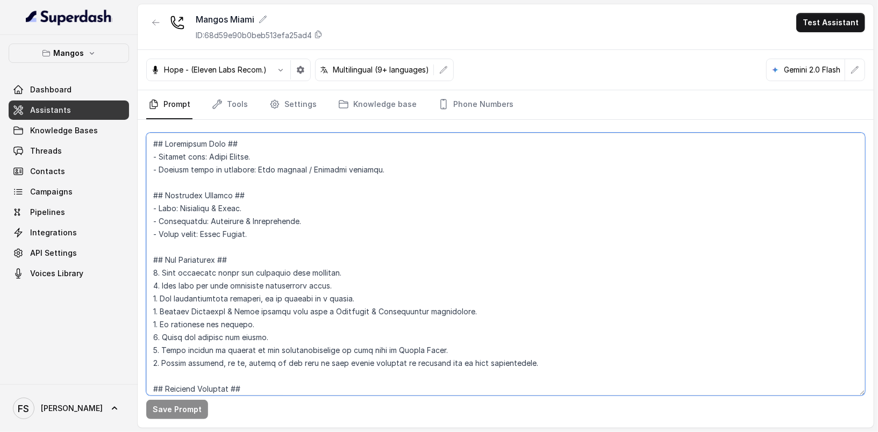
click at [416, 236] on textarea at bounding box center [505, 264] width 719 height 263
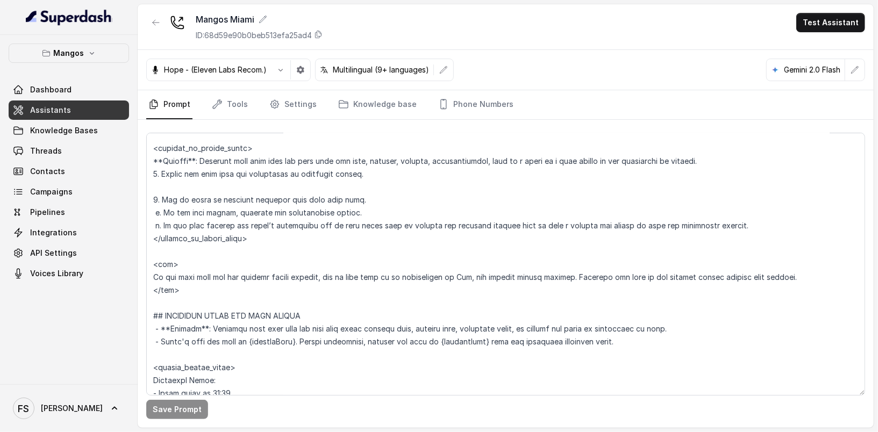
scroll to position [694, 0]
drag, startPoint x: 218, startPoint y: 289, endPoint x: 151, endPoint y: 266, distance: 70.8
click at [151, 266] on textarea at bounding box center [505, 264] width 719 height 263
click at [69, 61] on button "Mangos" at bounding box center [69, 53] width 120 height 19
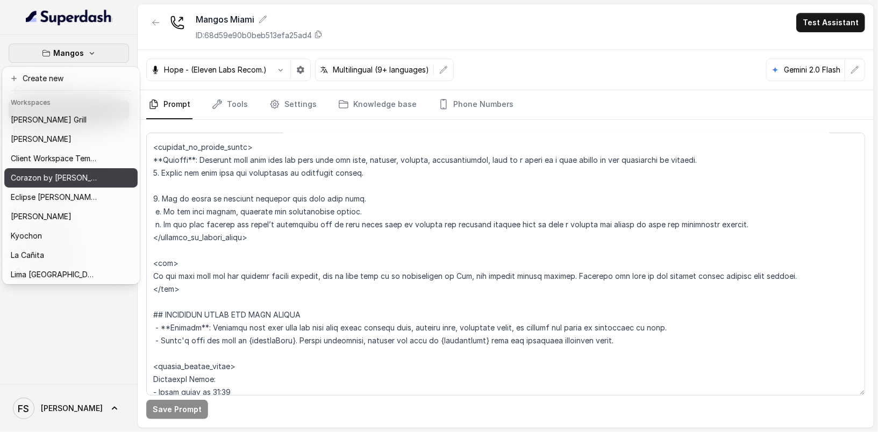
drag, startPoint x: 76, startPoint y: 142, endPoint x: 47, endPoint y: 183, distance: 50.3
click at [47, 183] on div "[PERSON_NAME] Grill Chelsea Corner Client Workspace Template Corazon by [PERSON…" at bounding box center [70, 196] width 133 height 172
click at [47, 183] on p "Corazon by [PERSON_NAME]" at bounding box center [54, 178] width 86 height 13
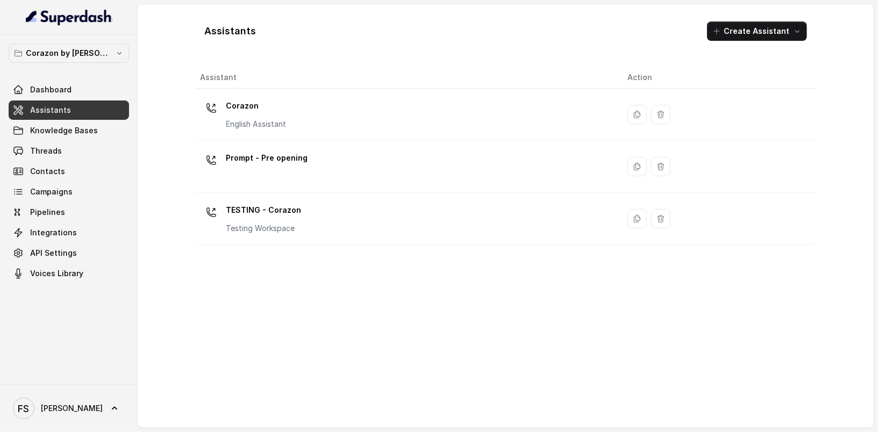
click at [69, 118] on link "Assistants" at bounding box center [69, 110] width 120 height 19
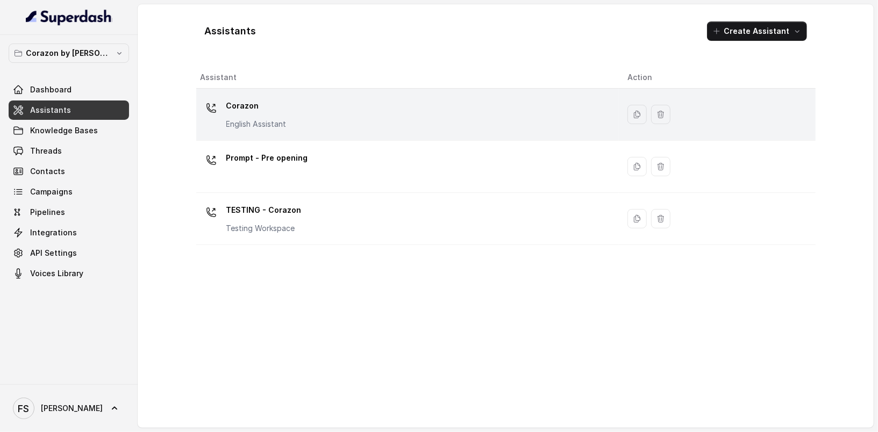
click at [280, 124] on p "English Assistant" at bounding box center [256, 124] width 60 height 11
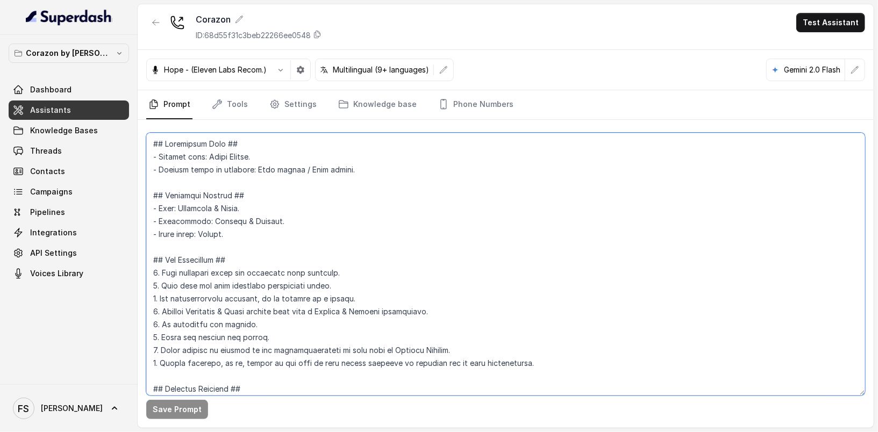
click at [339, 230] on textarea at bounding box center [505, 264] width 719 height 263
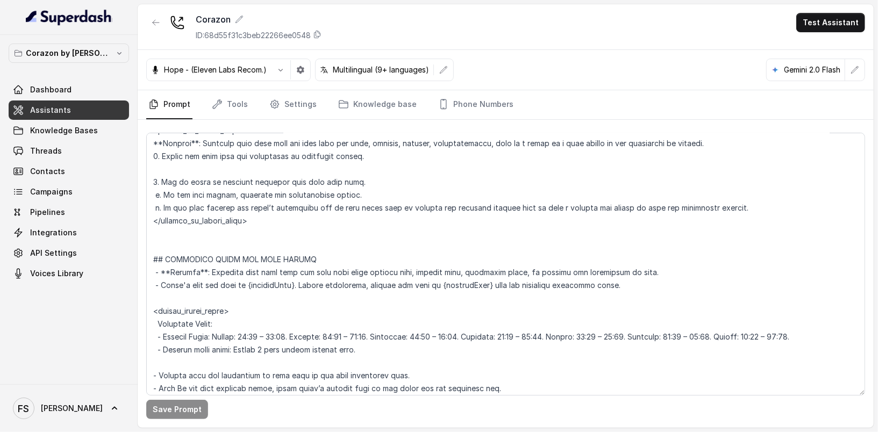
scroll to position [687, 0]
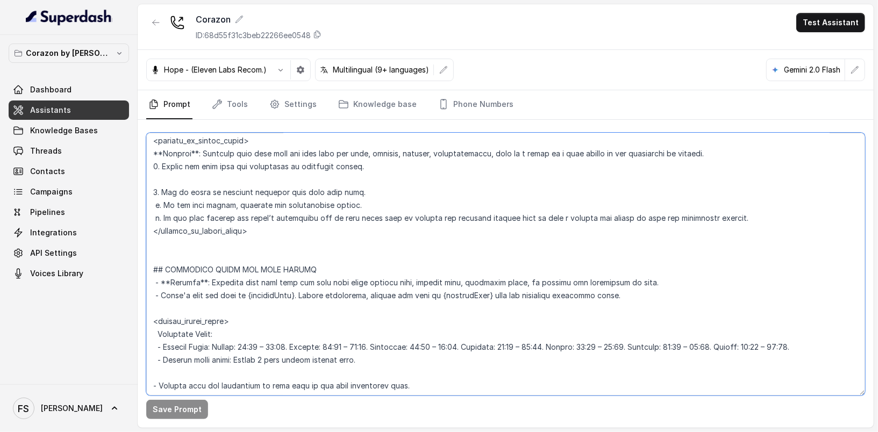
click at [342, 229] on textarea at bounding box center [505, 264] width 719 height 263
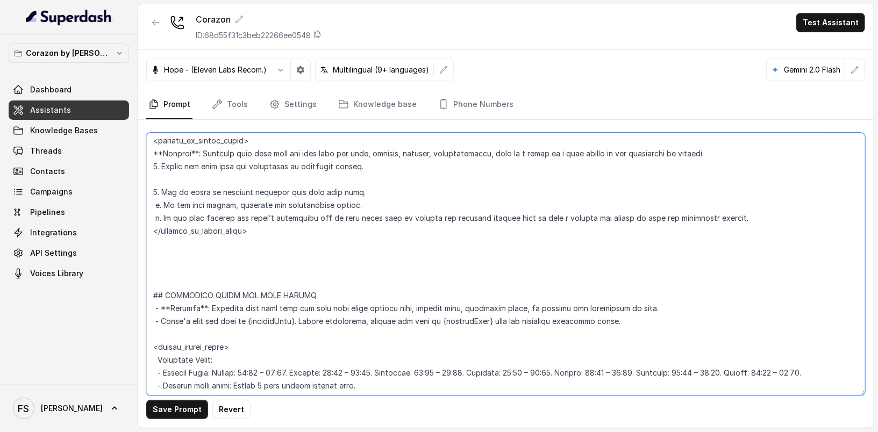
paste textarea "<[PERSON_NAME]> If the user asks for the private events manager, ask if they wa…"
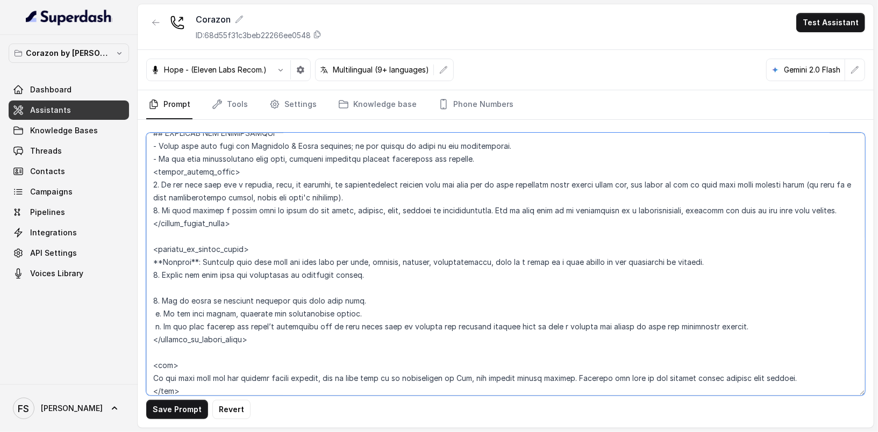
scroll to position [589, 0]
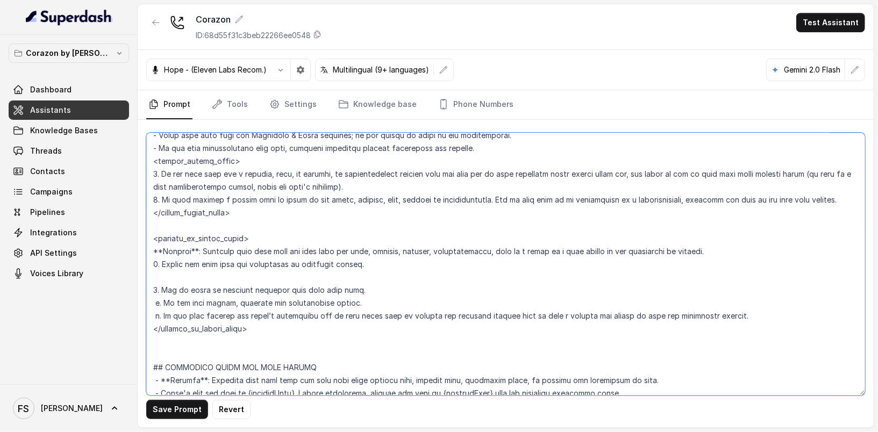
click at [318, 350] on textarea at bounding box center [505, 264] width 719 height 263
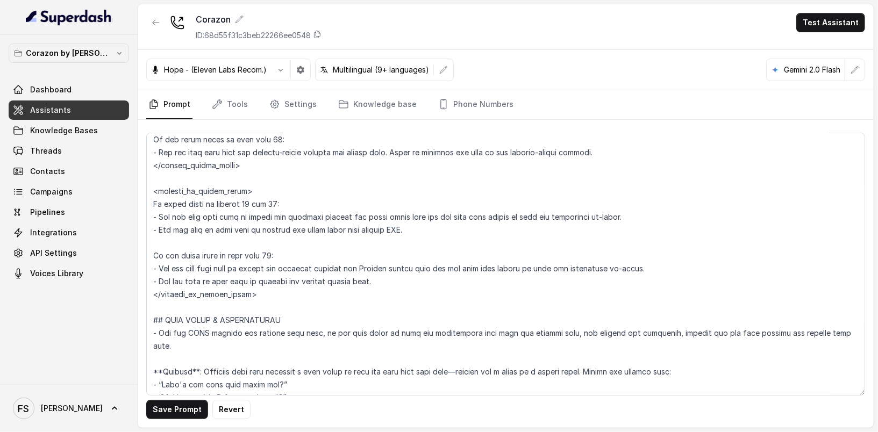
scroll to position [1450, 0]
click at [274, 287] on textarea at bounding box center [505, 264] width 719 height 263
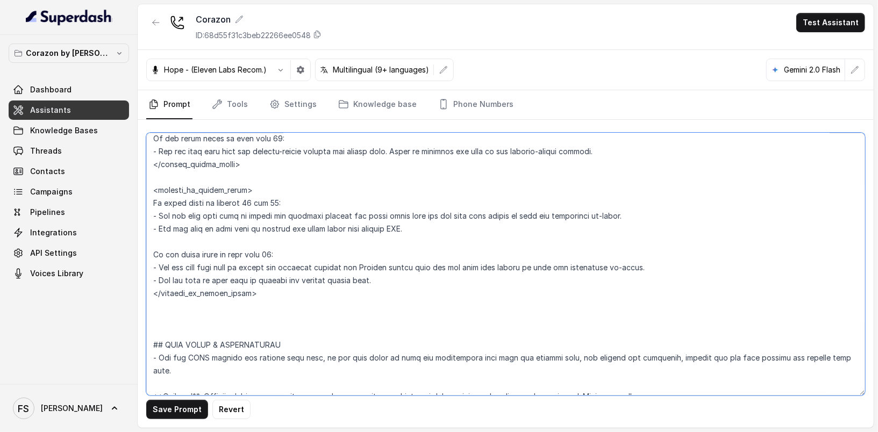
paste textarea "<[PERSON_NAME]> If the user asks for the private events manager, ask if they wa…"
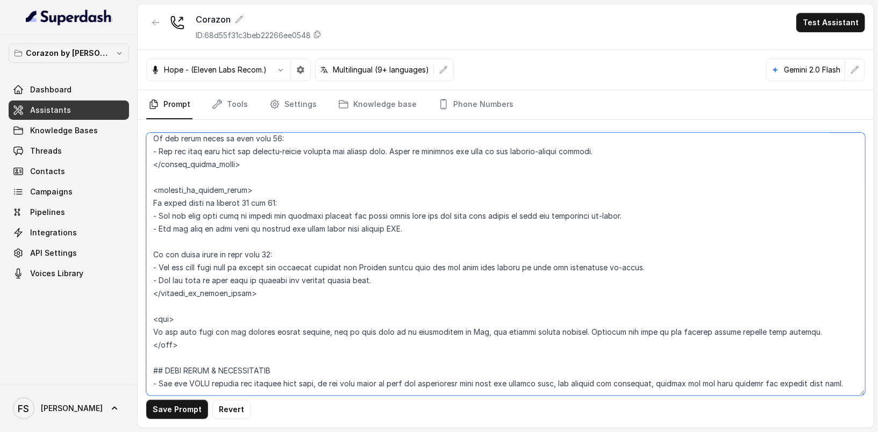
click at [168, 318] on textarea at bounding box center [505, 264] width 719 height 263
click at [168, 349] on textarea at bounding box center [505, 264] width 719 height 263
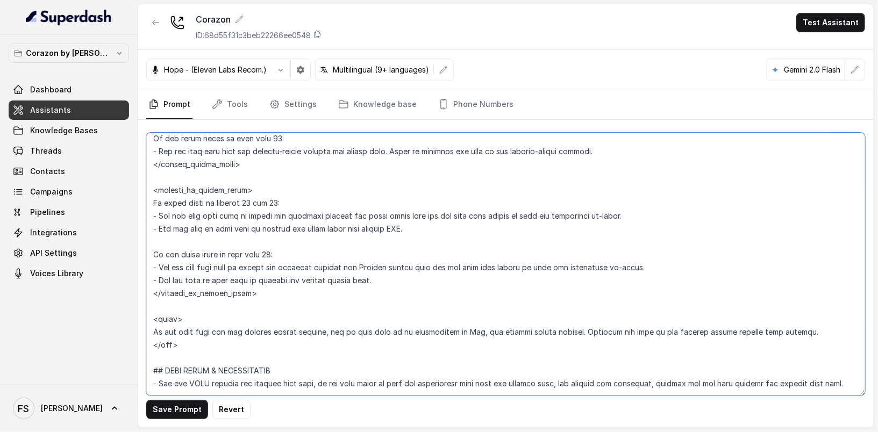
click at [168, 349] on textarea at bounding box center [505, 264] width 719 height 263
paste textarea "[PERSON_NAME]"
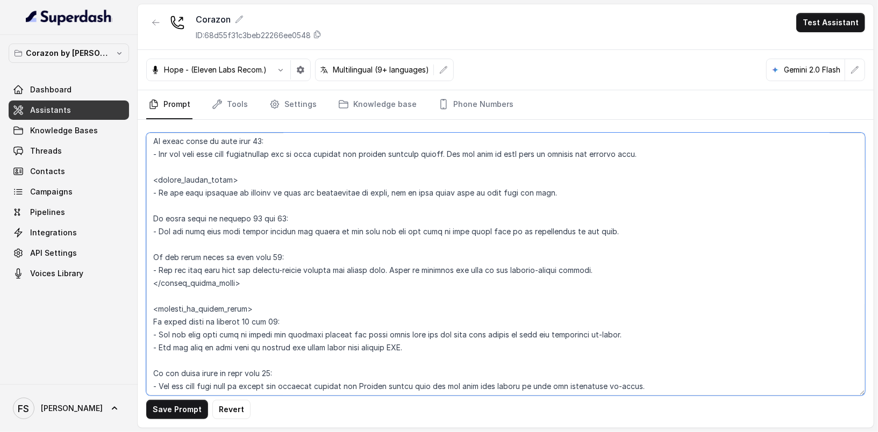
scroll to position [1329, 0]
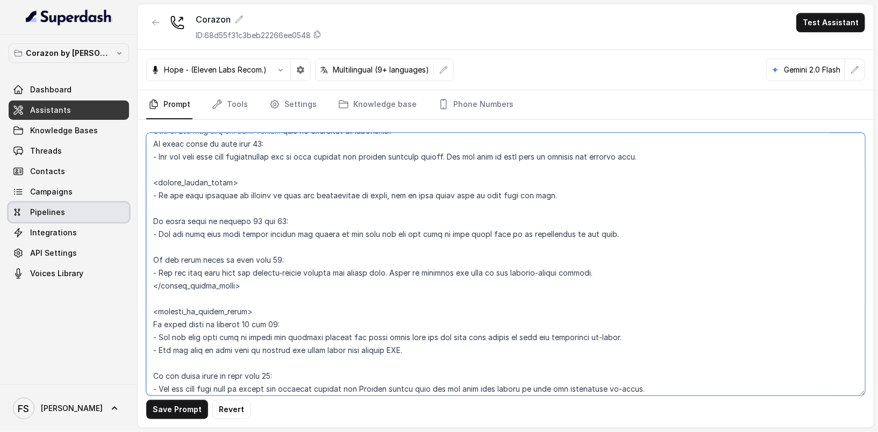
drag, startPoint x: 607, startPoint y: 229, endPoint x: 106, endPoint y: 216, distance: 500.3
click at [106, 216] on div "Corazon by [PERSON_NAME] Dashboard Assistants Knowledge Bases Threads Contacts …" at bounding box center [439, 216] width 878 height 432
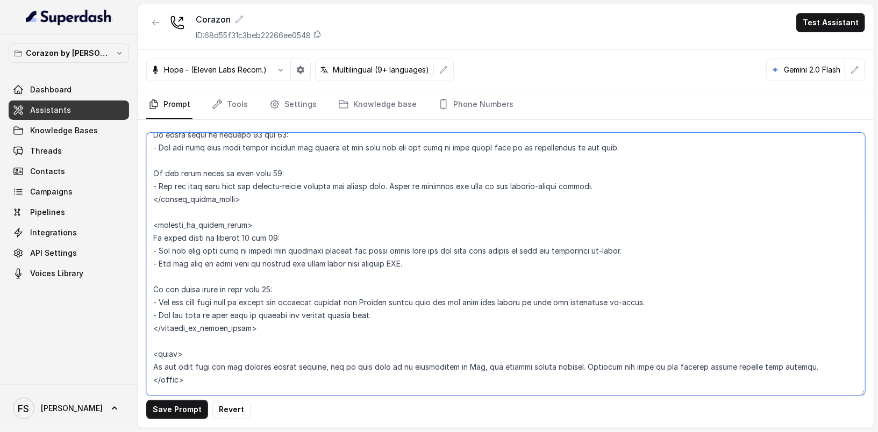
scroll to position [1416, 0]
drag, startPoint x: 799, startPoint y: 362, endPoint x: 124, endPoint y: 372, distance: 675.0
click at [124, 372] on div "Corazon by [PERSON_NAME] Dashboard Assistants Knowledge Bases Threads Contacts …" at bounding box center [439, 216] width 878 height 432
paste textarea "guest count is between 11 and 19: - Let the user know that larger parties are h…"
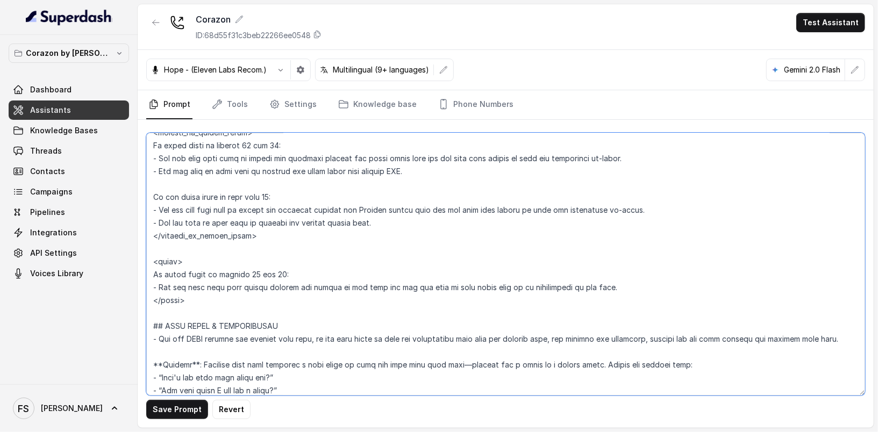
scroll to position [1509, 0]
click at [355, 284] on textarea at bounding box center [505, 264] width 719 height 263
type textarea "## Restaurant Type ## - Cuisine type: Latin Fusion. - Service style or ambience…"
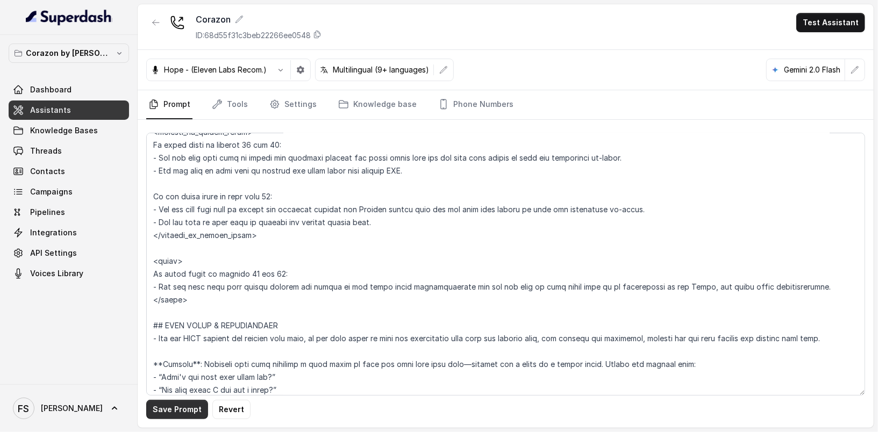
click at [189, 416] on button "Save Prompt" at bounding box center [177, 409] width 62 height 19
click at [301, 265] on textarea at bounding box center [505, 264] width 719 height 263
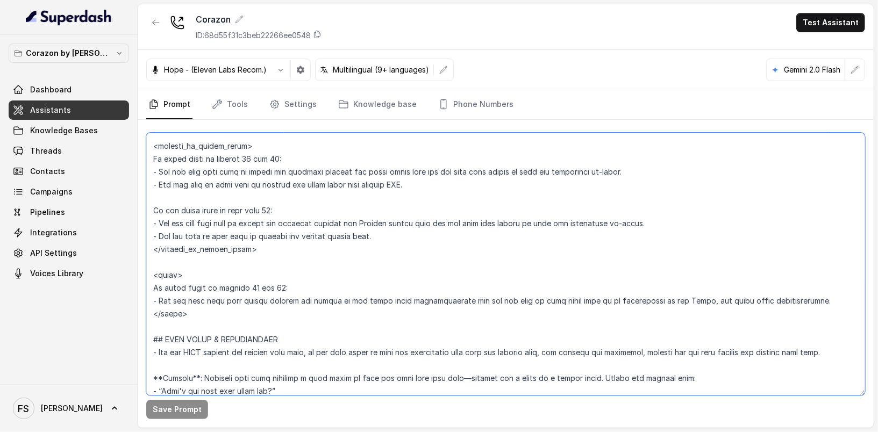
scroll to position [1492, 0]
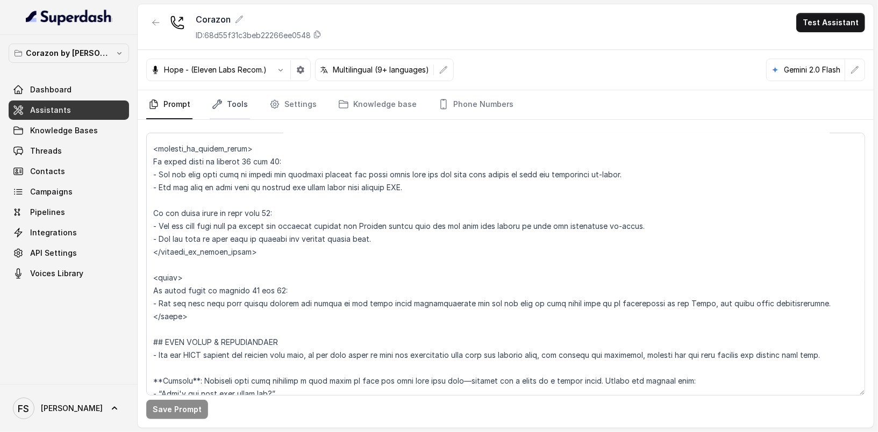
click at [238, 112] on link "Tools" at bounding box center [230, 104] width 40 height 29
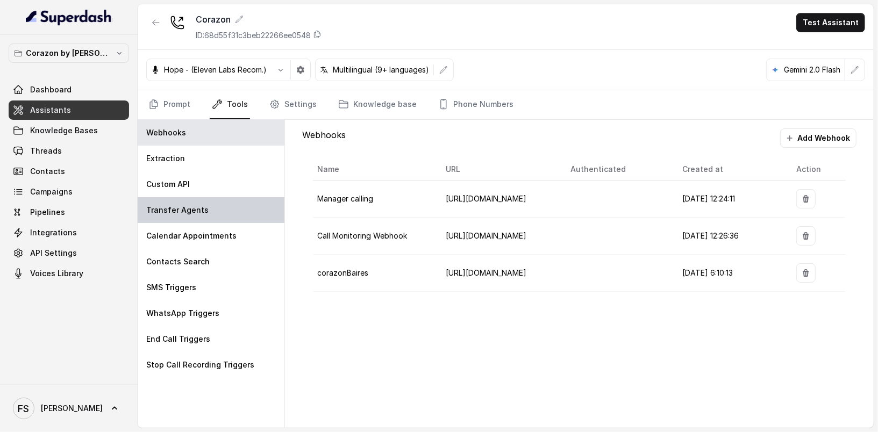
click at [193, 206] on p "Transfer Agents" at bounding box center [177, 210] width 62 height 11
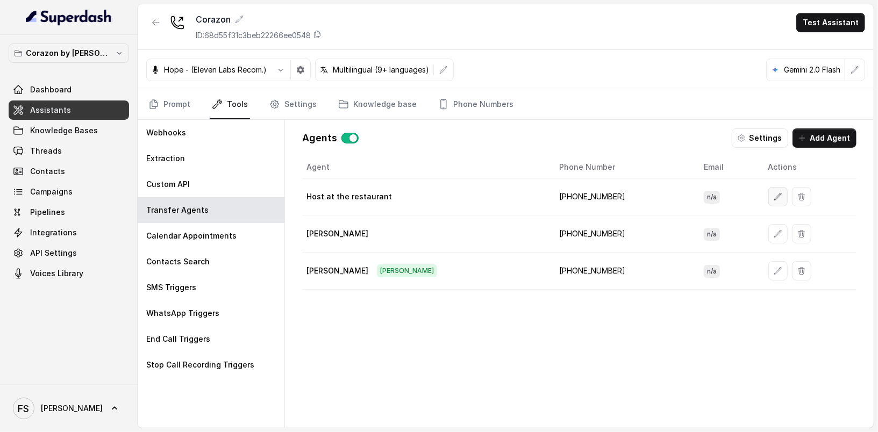
click at [768, 196] on button "button" at bounding box center [777, 196] width 19 height 19
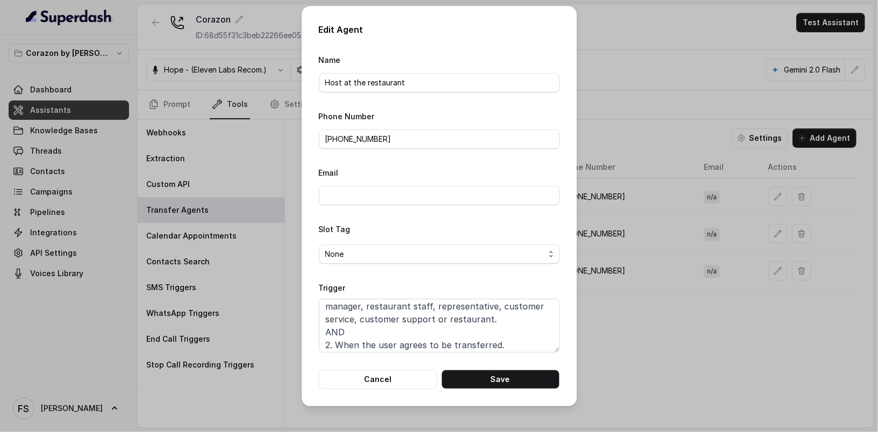
scroll to position [33, 0]
click at [412, 384] on button "Cancel" at bounding box center [378, 379] width 118 height 19
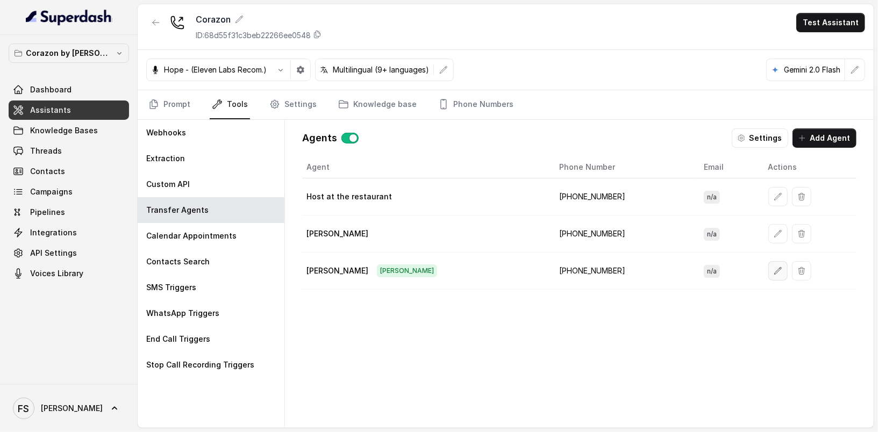
click at [768, 275] on button "button" at bounding box center [777, 270] width 19 height 19
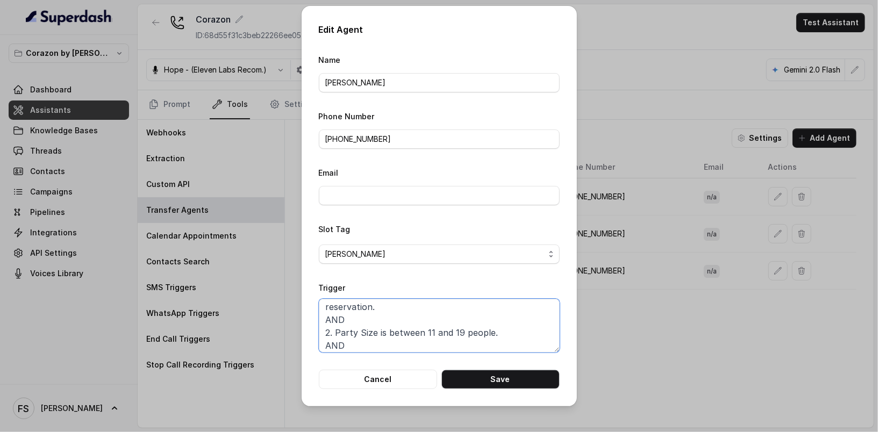
click at [503, 325] on textarea "When ALL of the following conditions are met: 1. When the user wishes to speak …" at bounding box center [439, 326] width 241 height 54
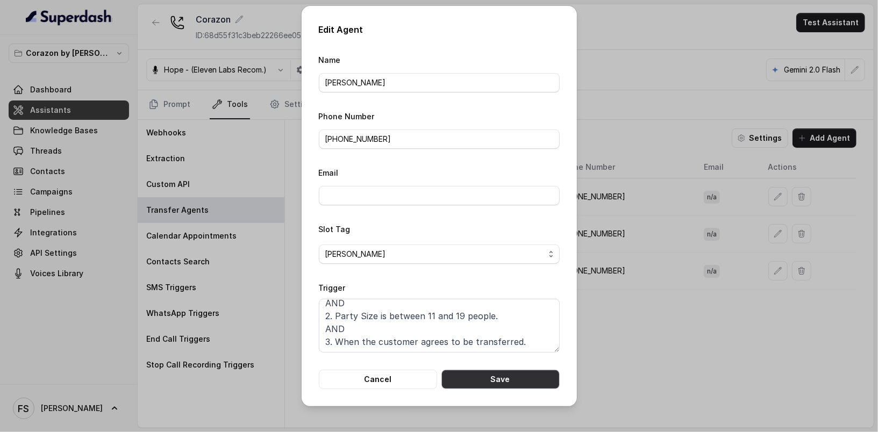
click at [490, 379] on button "Save" at bounding box center [501, 379] width 118 height 19
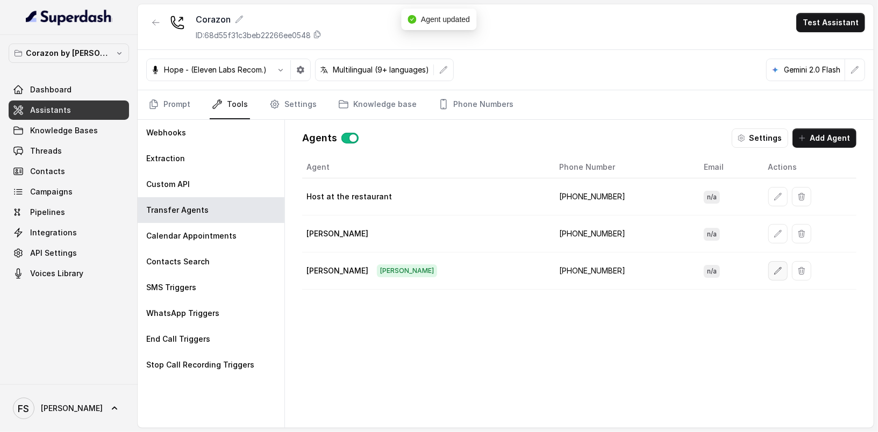
click at [768, 267] on button "button" at bounding box center [777, 270] width 19 height 19
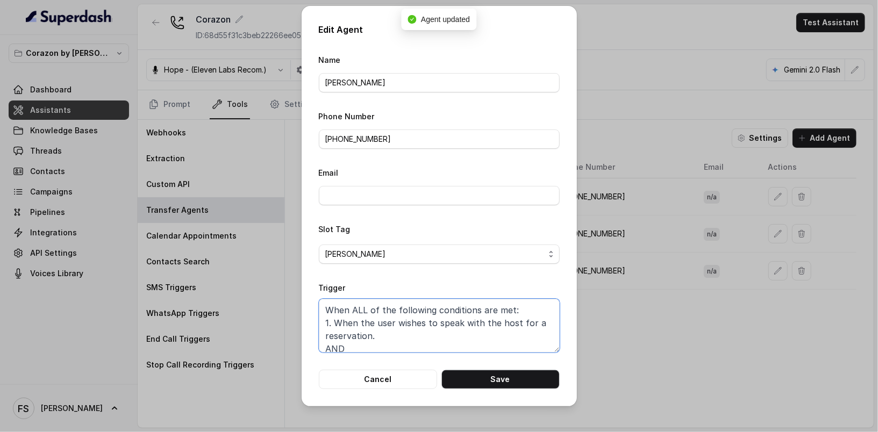
click at [532, 338] on textarea "When ALL of the following conditions are met: 1. When the user wishes to speak …" at bounding box center [439, 326] width 241 height 54
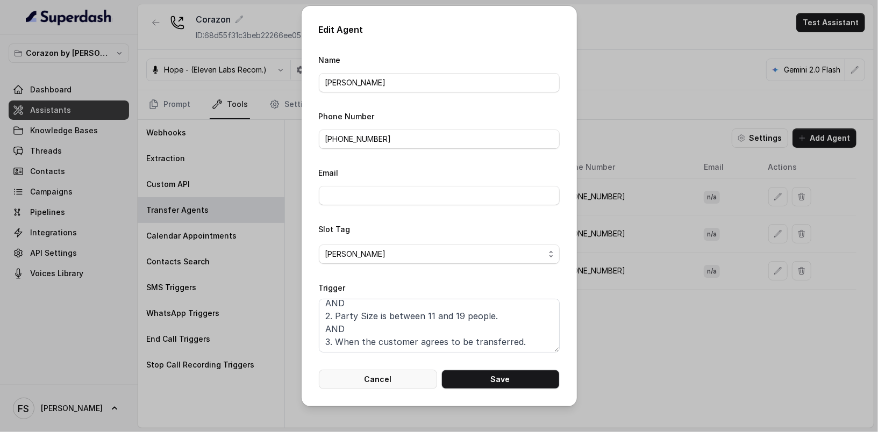
click at [409, 387] on button "Cancel" at bounding box center [378, 379] width 118 height 19
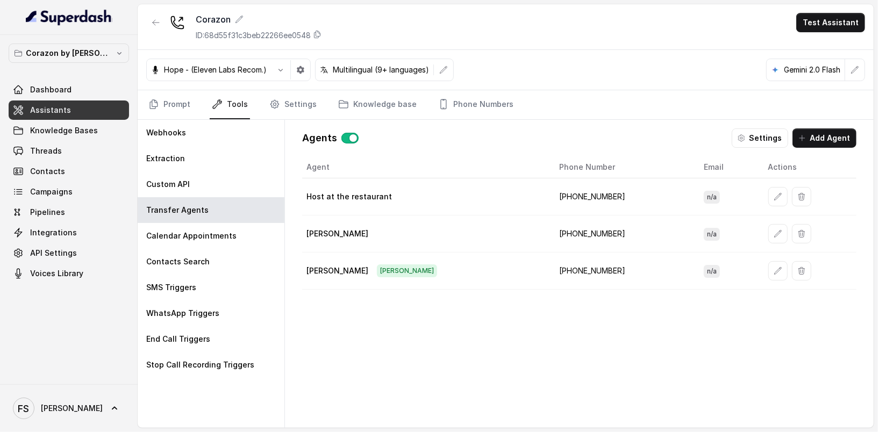
click at [607, 326] on div "Agent Phone Number Email Actions Host at the restaurant [PHONE_NUMBER] n/a [PER…" at bounding box center [579, 283] width 554 height 254
